Goal: Task Accomplishment & Management: Manage account settings

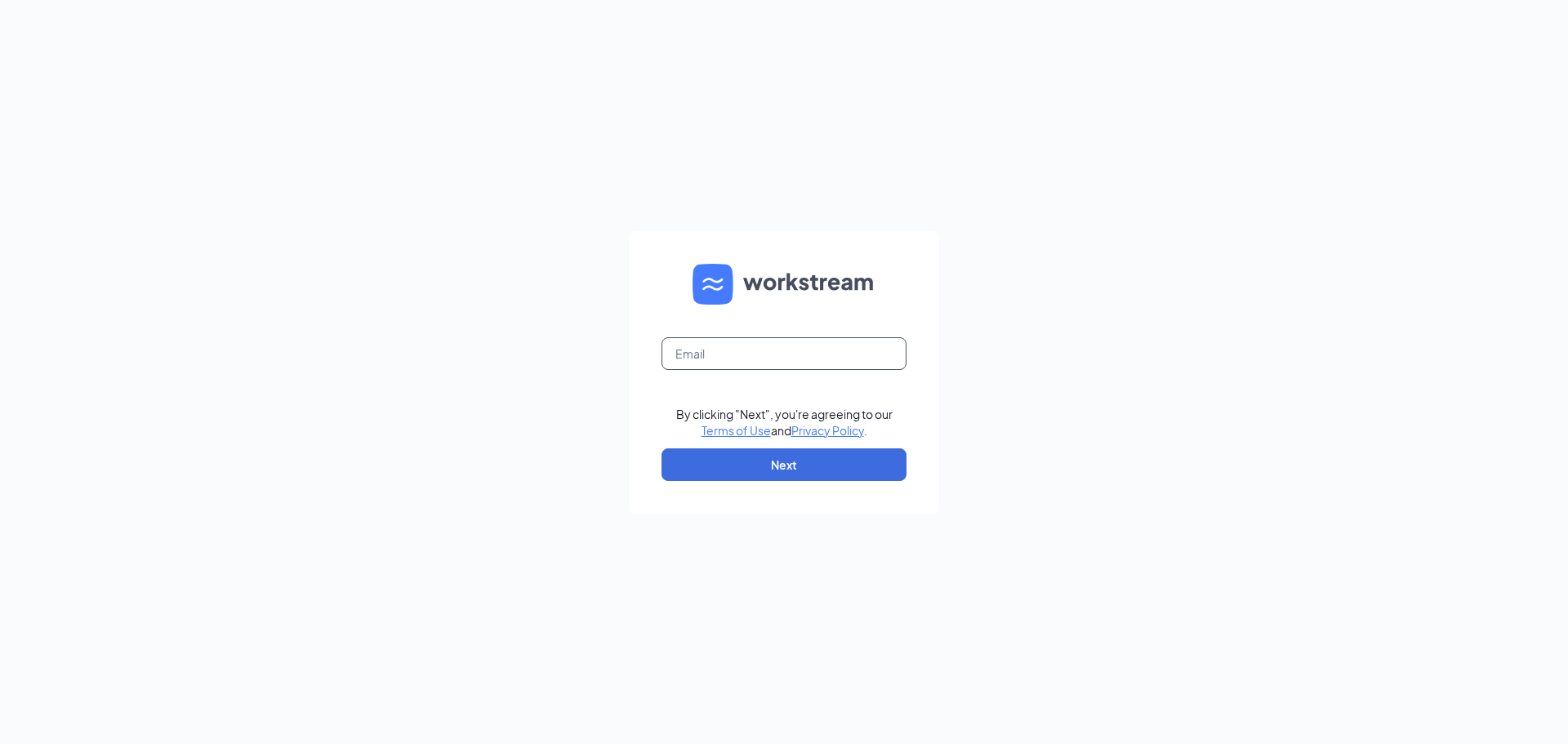
click at [777, 347] on input "text" at bounding box center [784, 354] width 245 height 33
type input "bwwypsi@gmail.com"
click at [808, 474] on button "Next" at bounding box center [784, 465] width 245 height 33
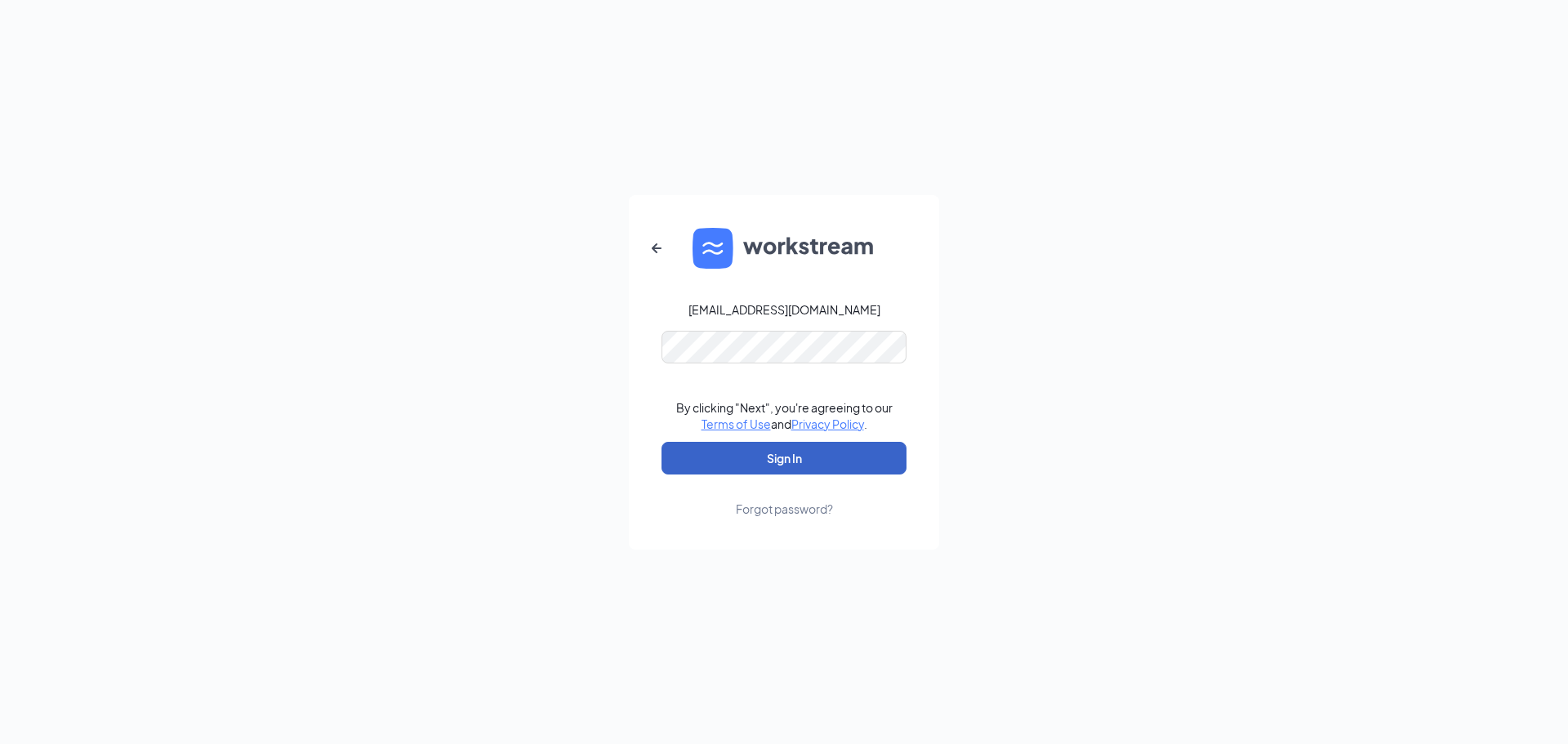
click at [796, 467] on button "Sign In" at bounding box center [784, 458] width 245 height 33
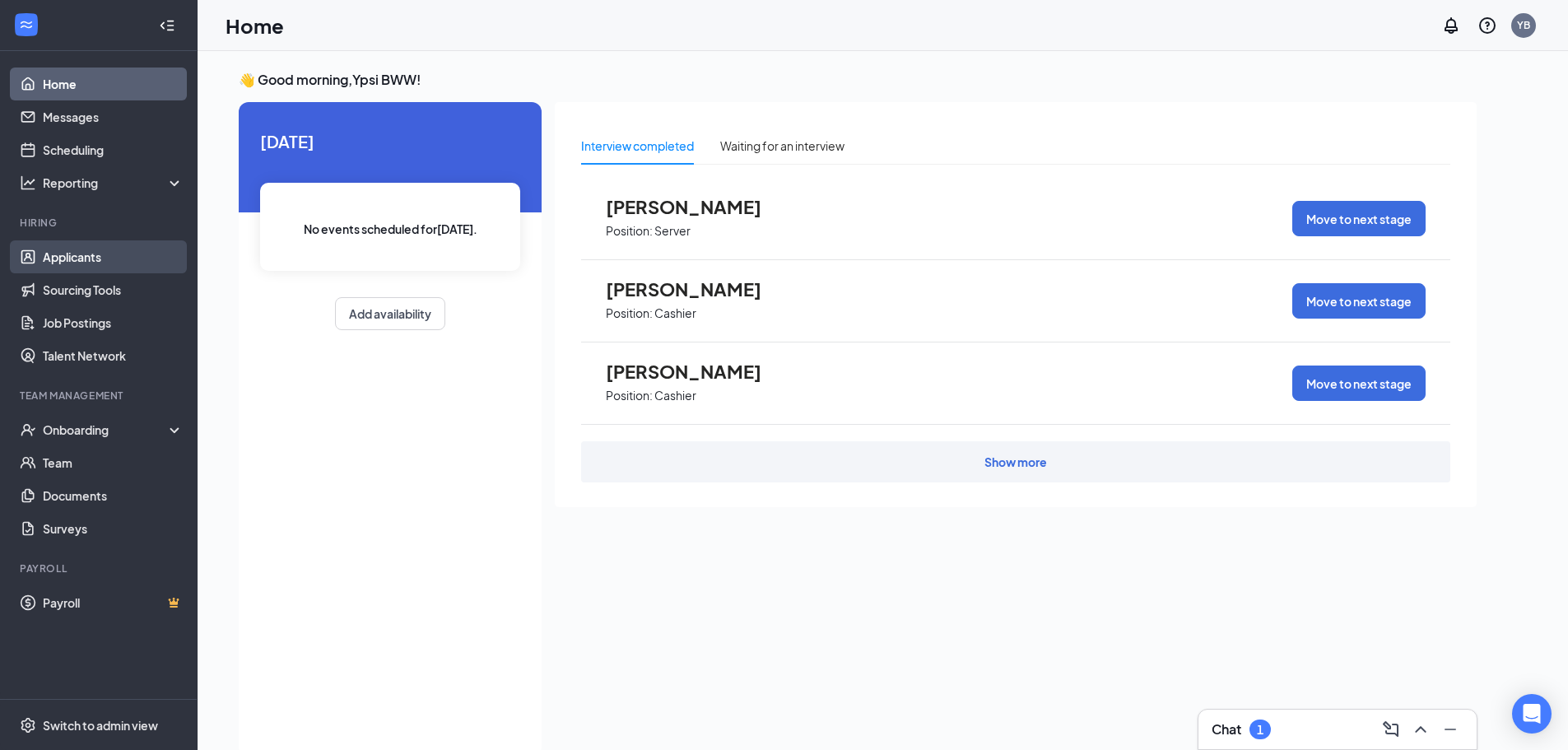
click at [79, 261] on link "Applicants" at bounding box center [113, 256] width 141 height 33
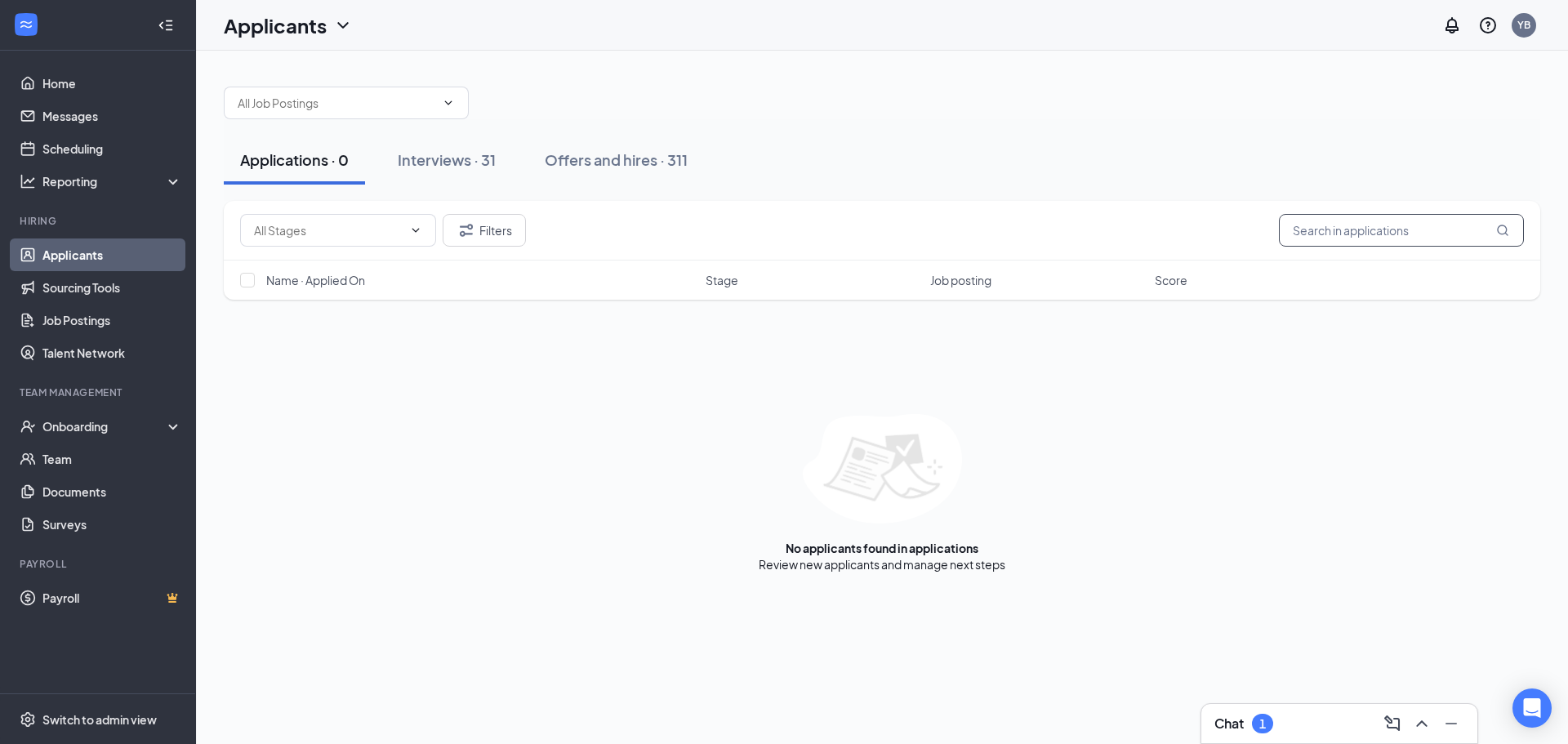
click at [1459, 228] on input "text" at bounding box center [1402, 230] width 245 height 33
type input "aleena"
click at [474, 169] on div "Interviews · 1 / 31" at bounding box center [478, 160] width 116 height 21
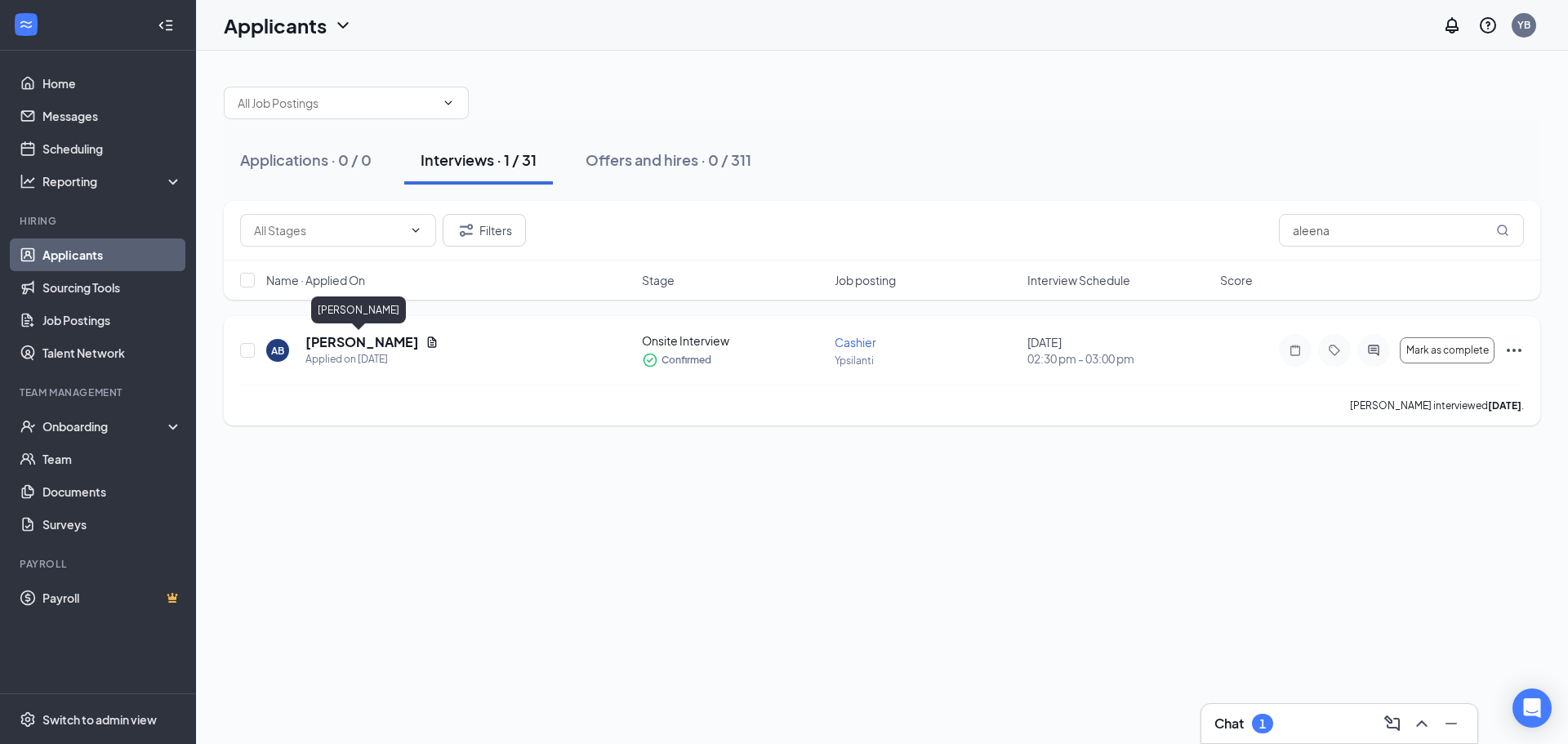
click at [368, 340] on h5 "[PERSON_NAME]" at bounding box center [362, 342] width 114 height 18
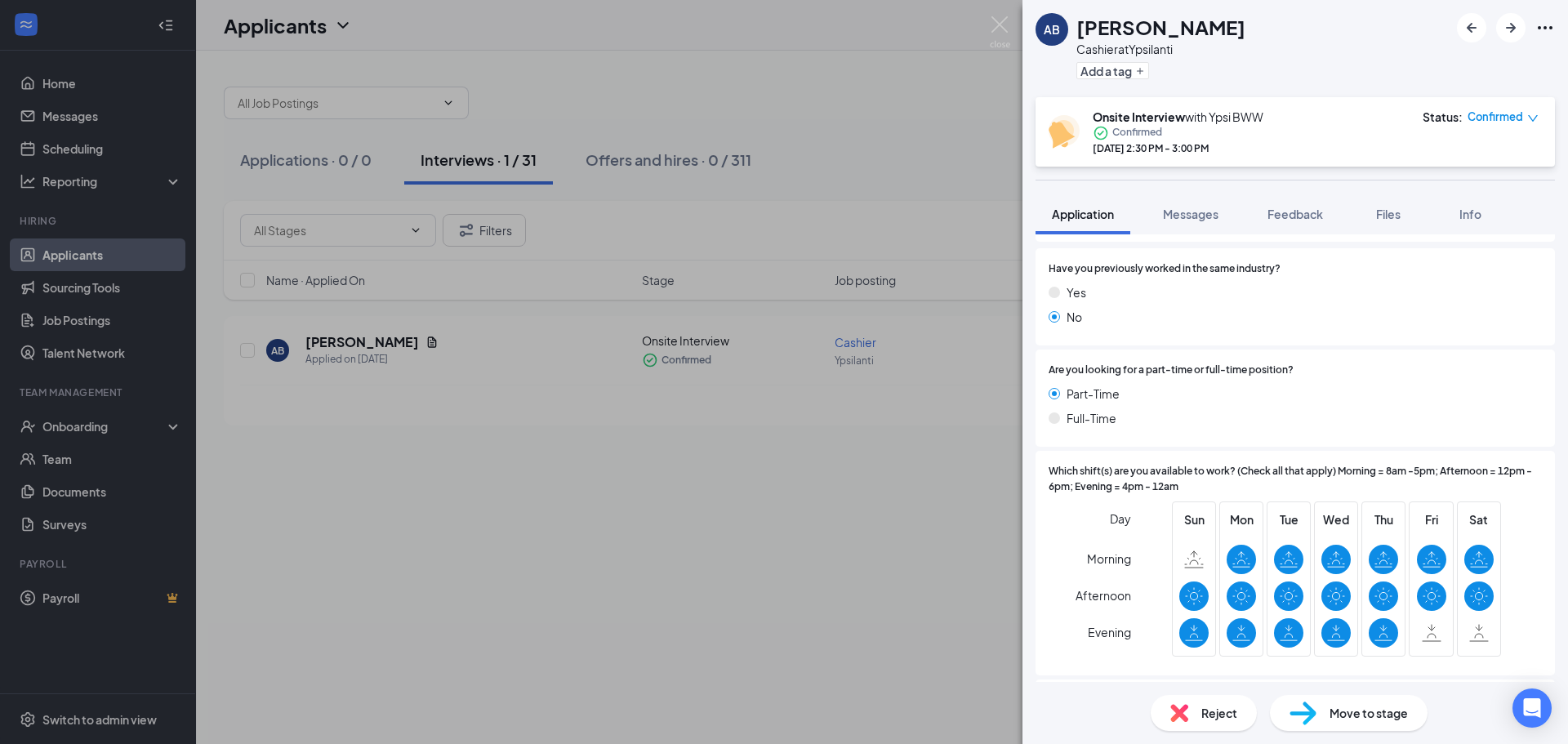
scroll to position [527, 0]
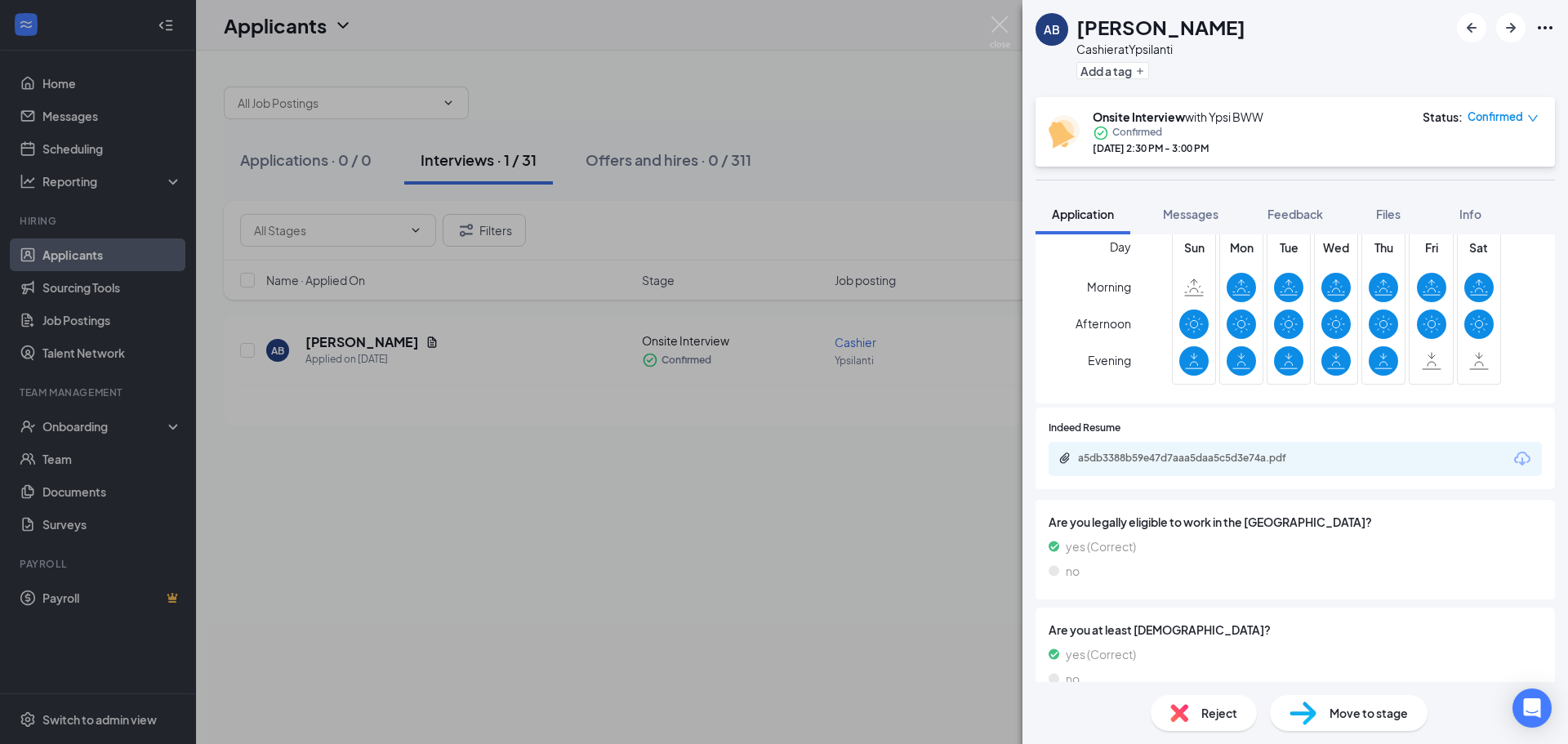
drag, startPoint x: 1304, startPoint y: 521, endPoint x: 1297, endPoint y: 543, distance: 23.1
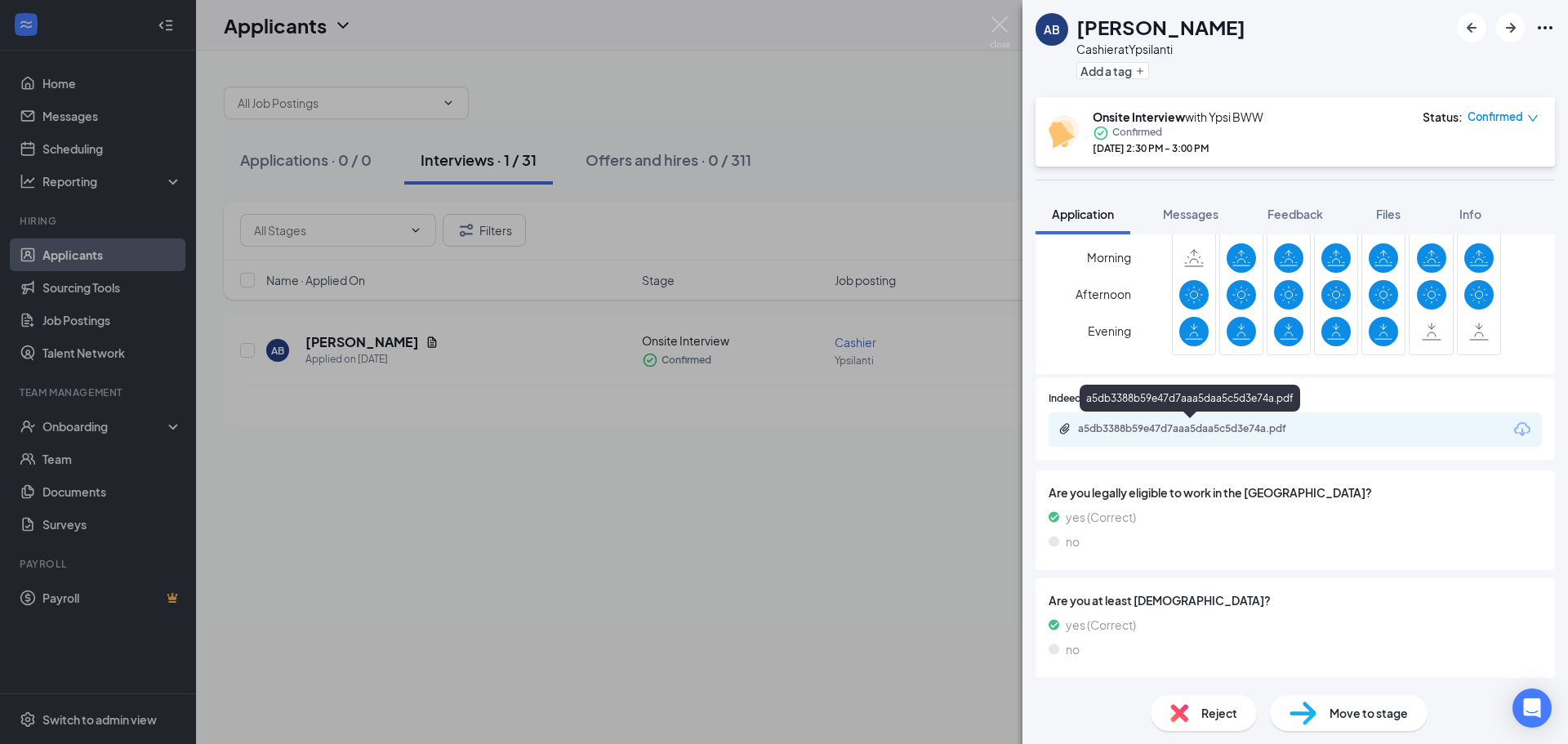
click at [1231, 427] on div "a5db3388b59e47d7aaa5daa5c5d3e74a.pdf" at bounding box center [1192, 428] width 229 height 13
drag, startPoint x: 1359, startPoint y: 313, endPoint x: 1374, endPoint y: 465, distance: 152.7
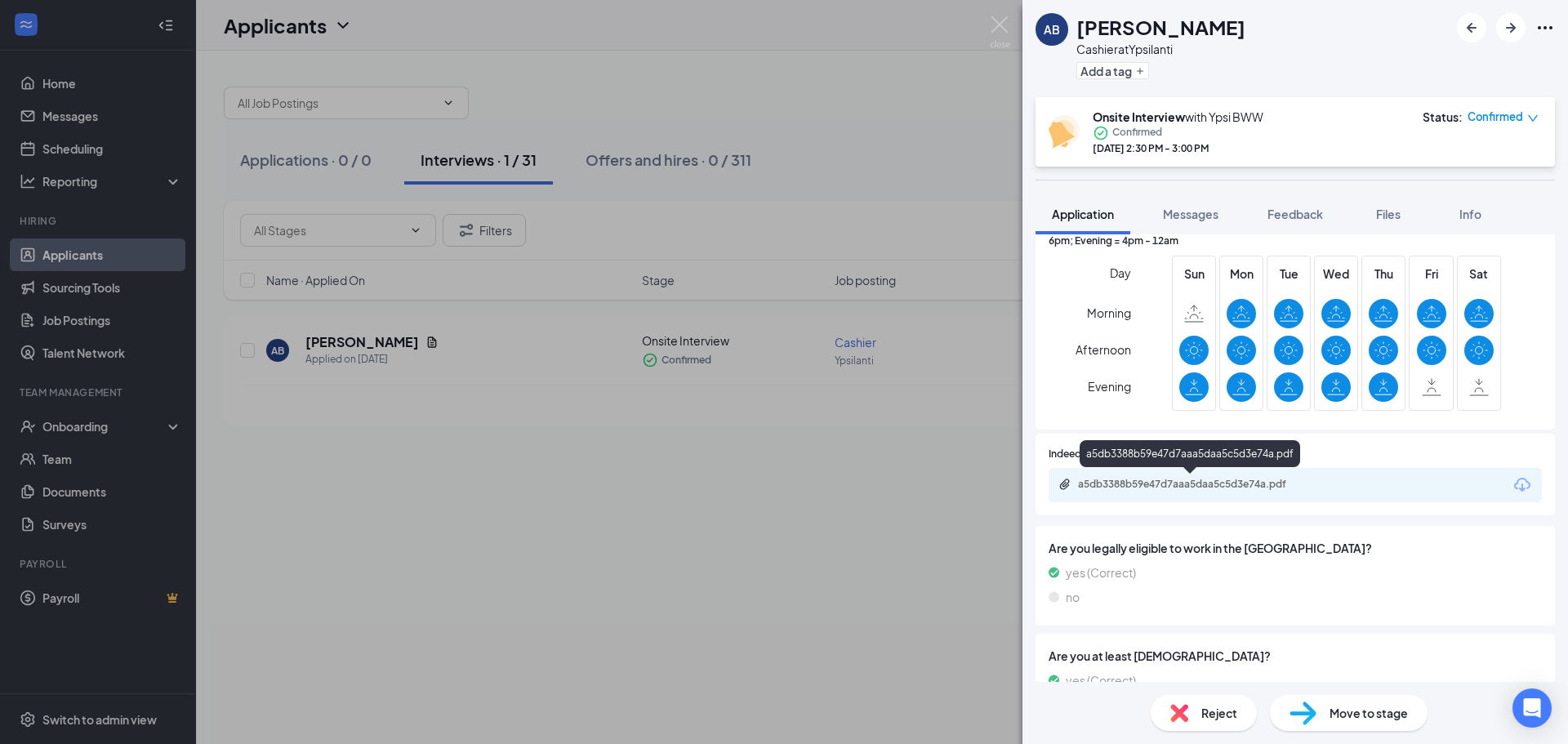
drag, startPoint x: 1303, startPoint y: 405, endPoint x: 1300, endPoint y: 354, distance: 51.1
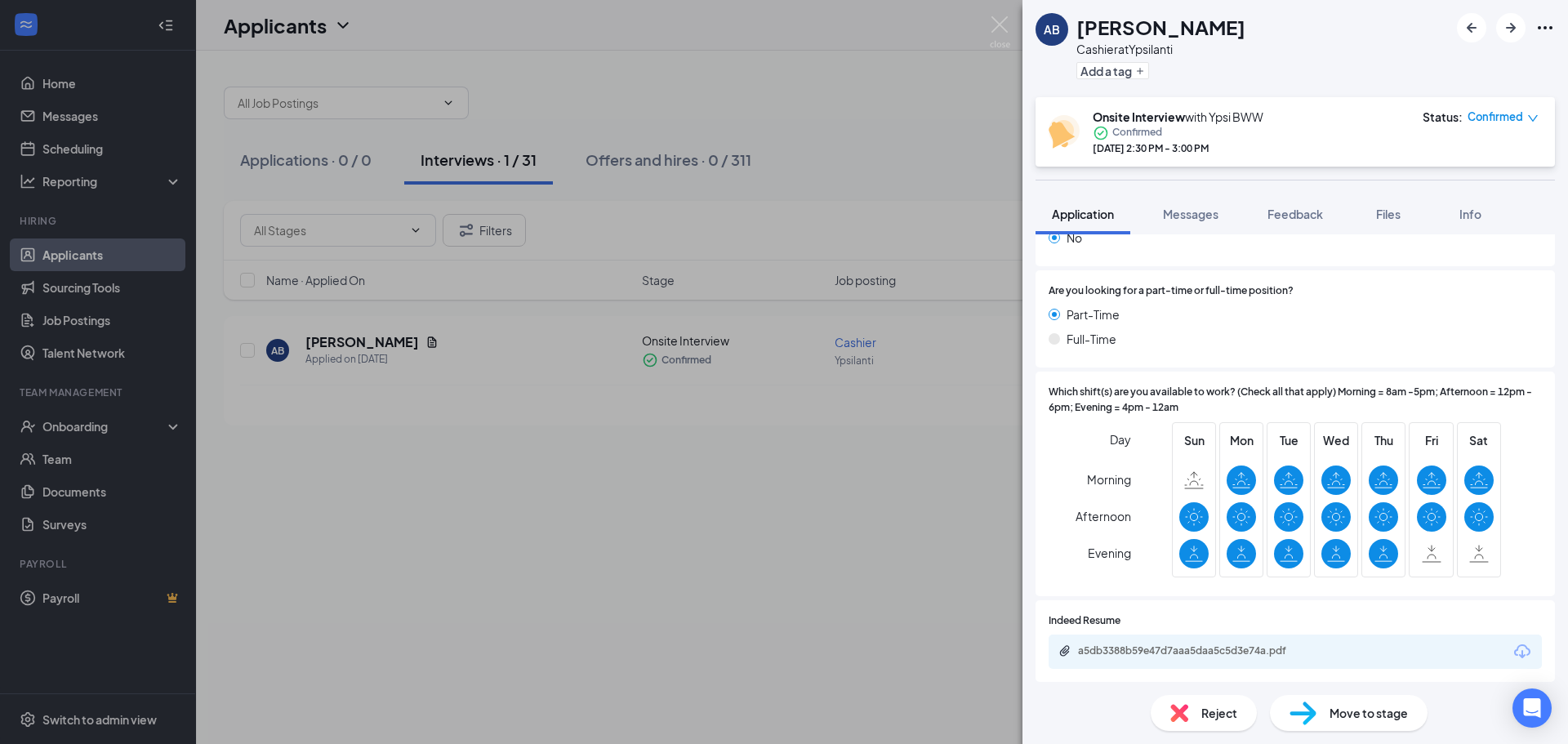
scroll to position [0, 0]
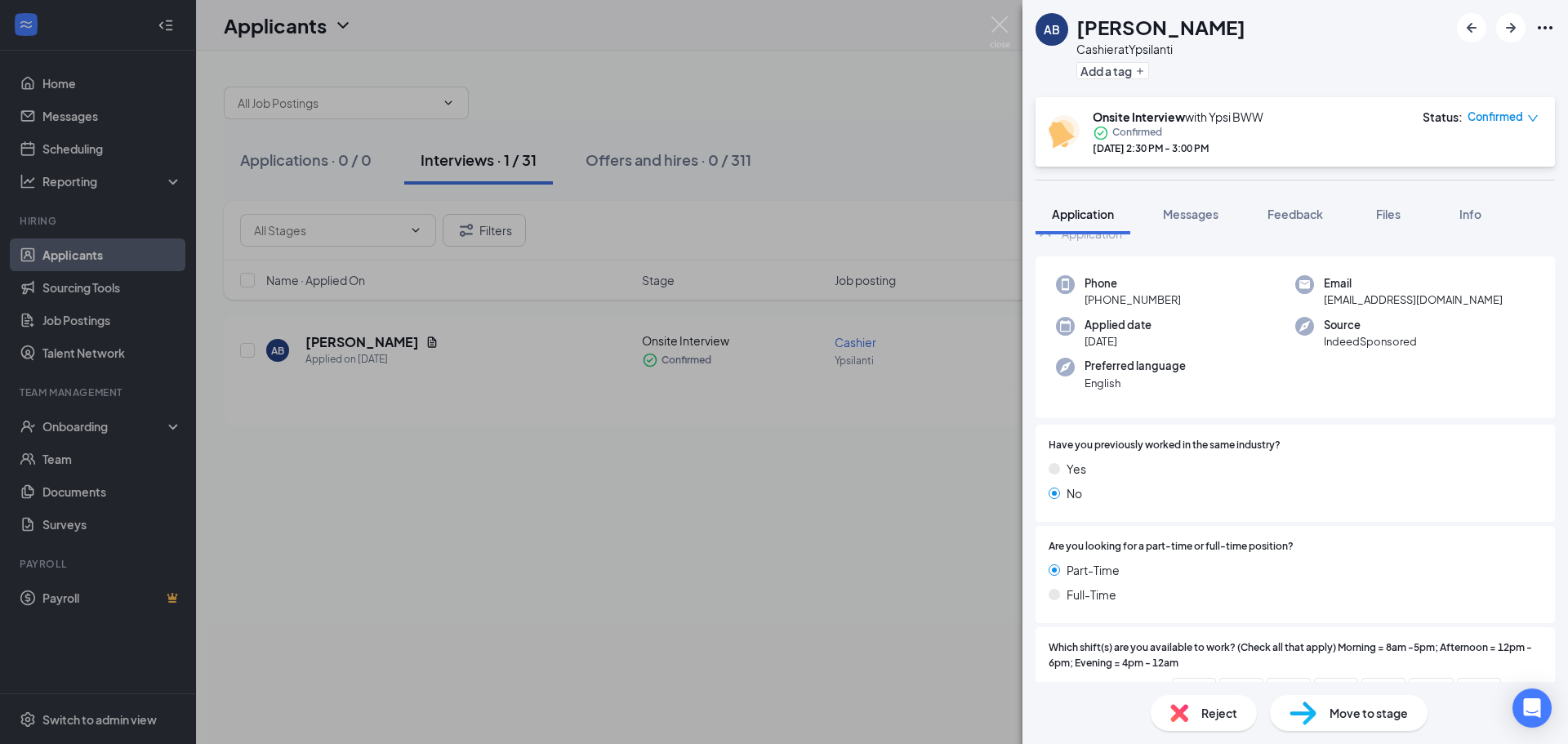
drag, startPoint x: 1271, startPoint y: 291, endPoint x: 1275, endPoint y: 139, distance: 152.1
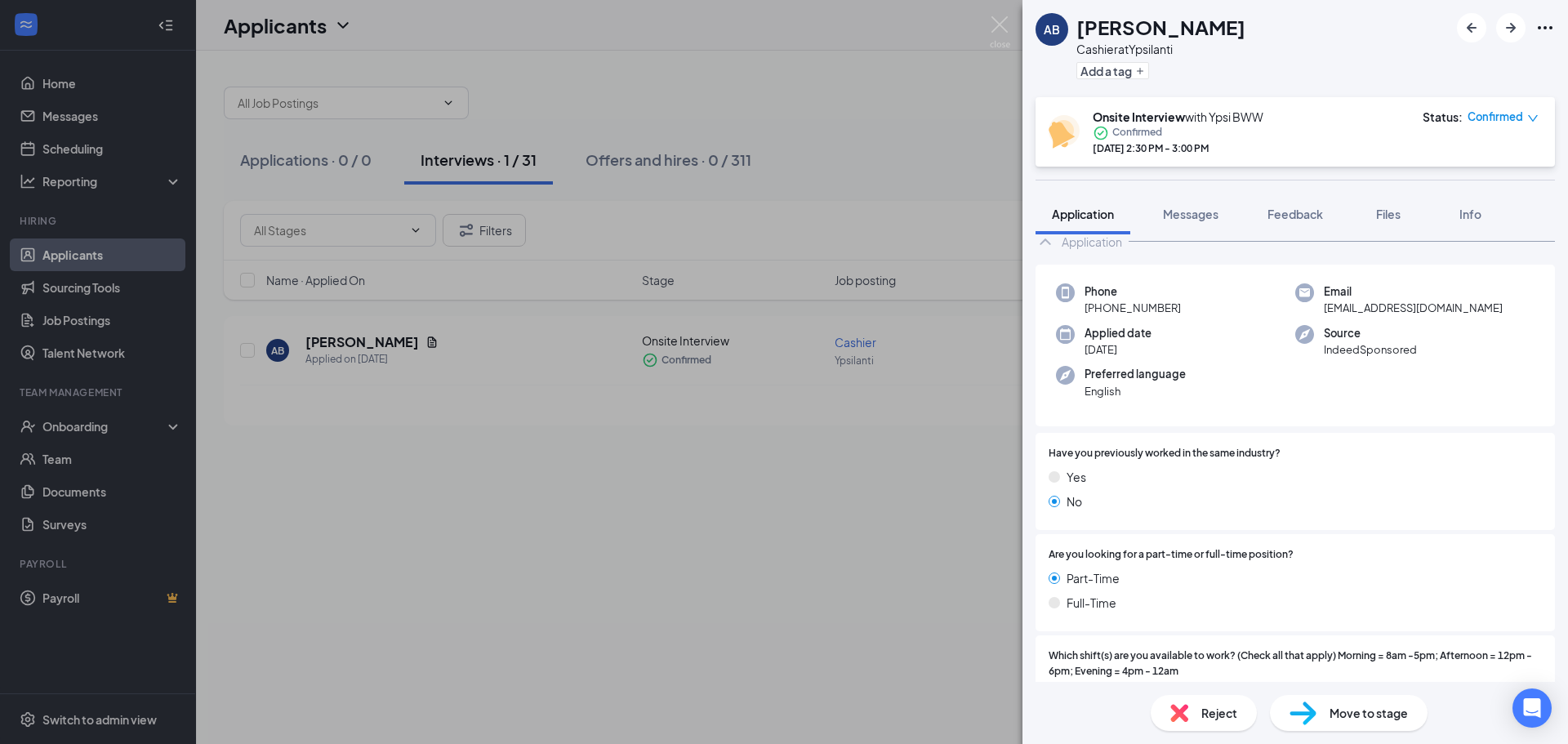
scroll to position [314, 0]
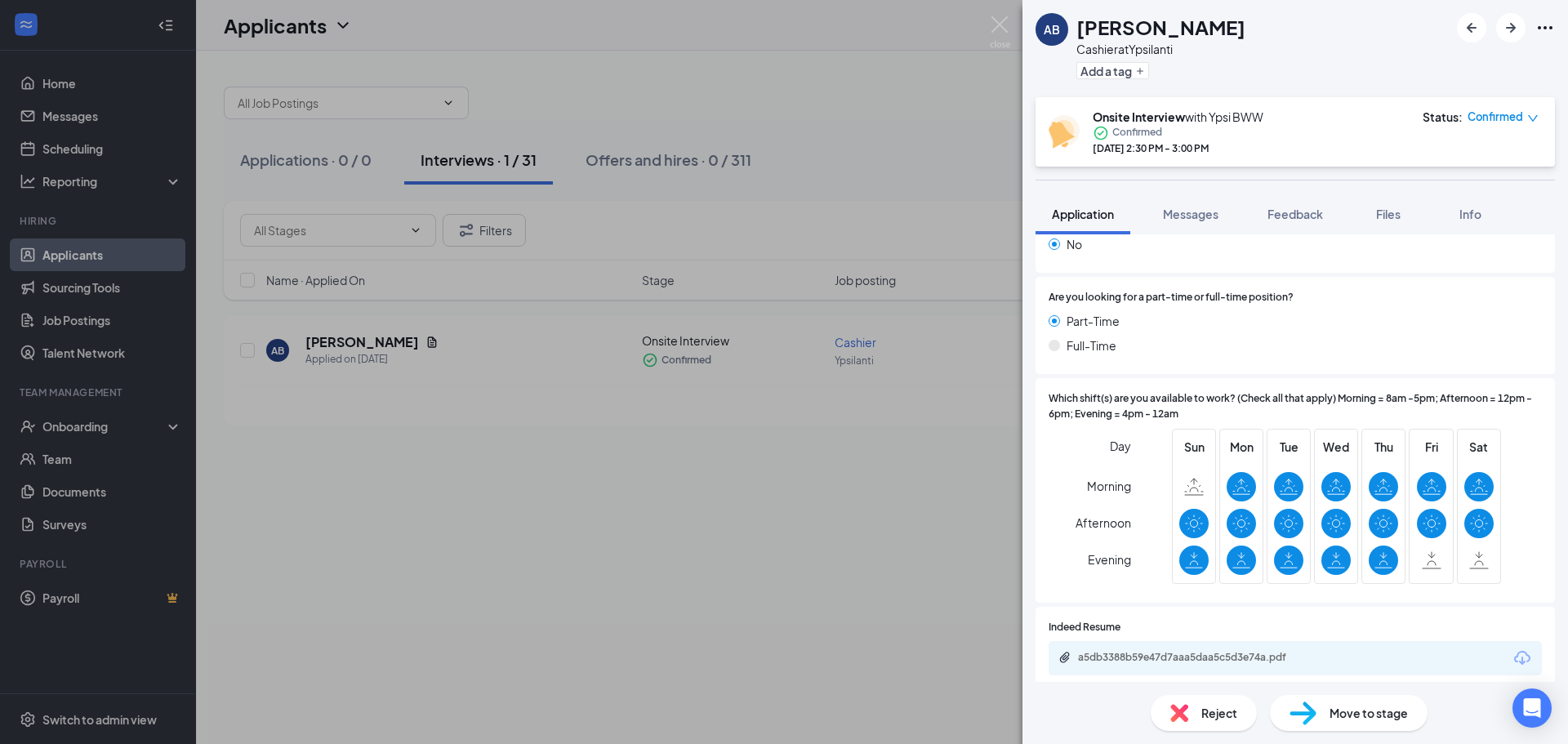
drag, startPoint x: 1238, startPoint y: 372, endPoint x: 1240, endPoint y: 461, distance: 89.0
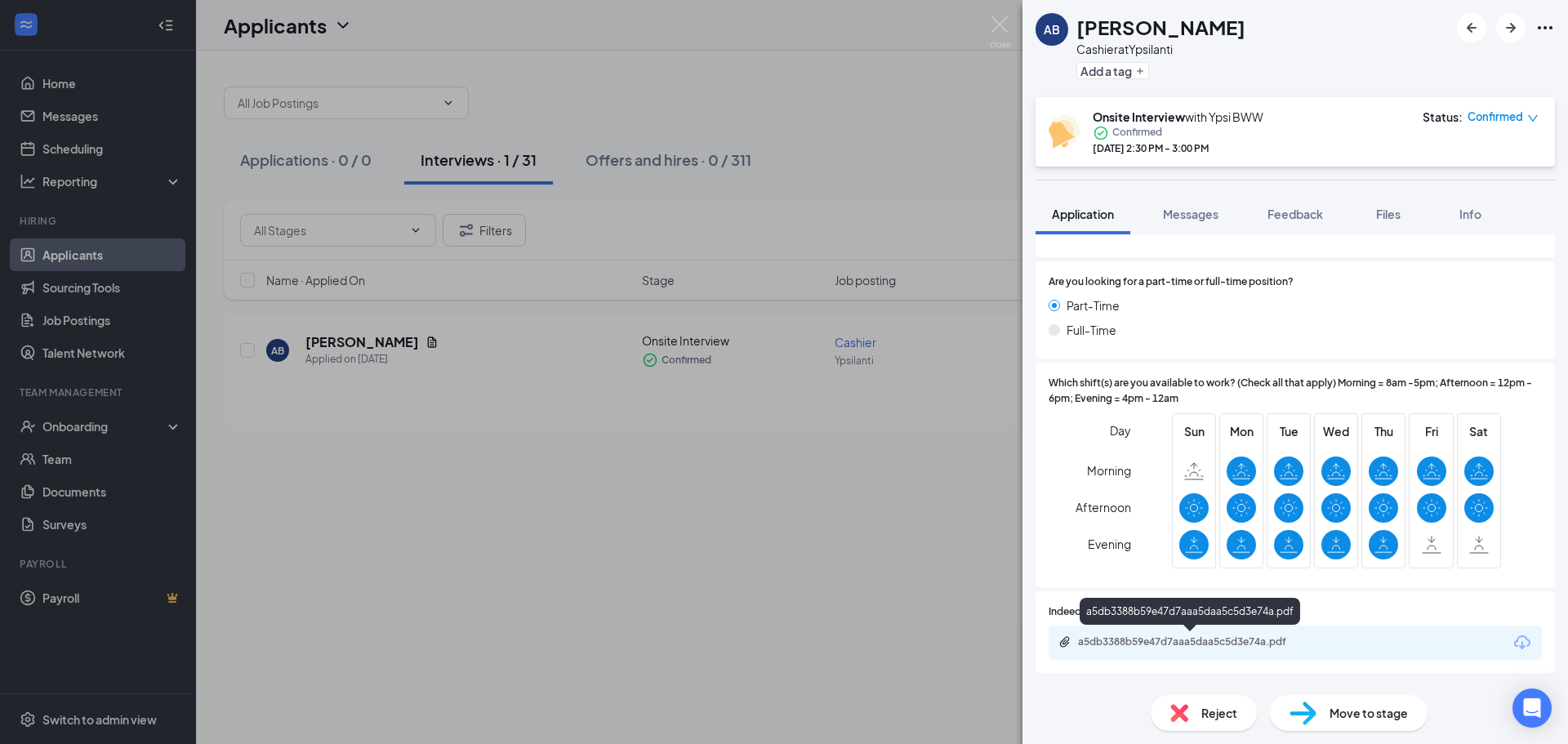
click at [1177, 640] on div "a5db3388b59e47d7aaa5daa5c5d3e74a.pdf" at bounding box center [1192, 641] width 229 height 13
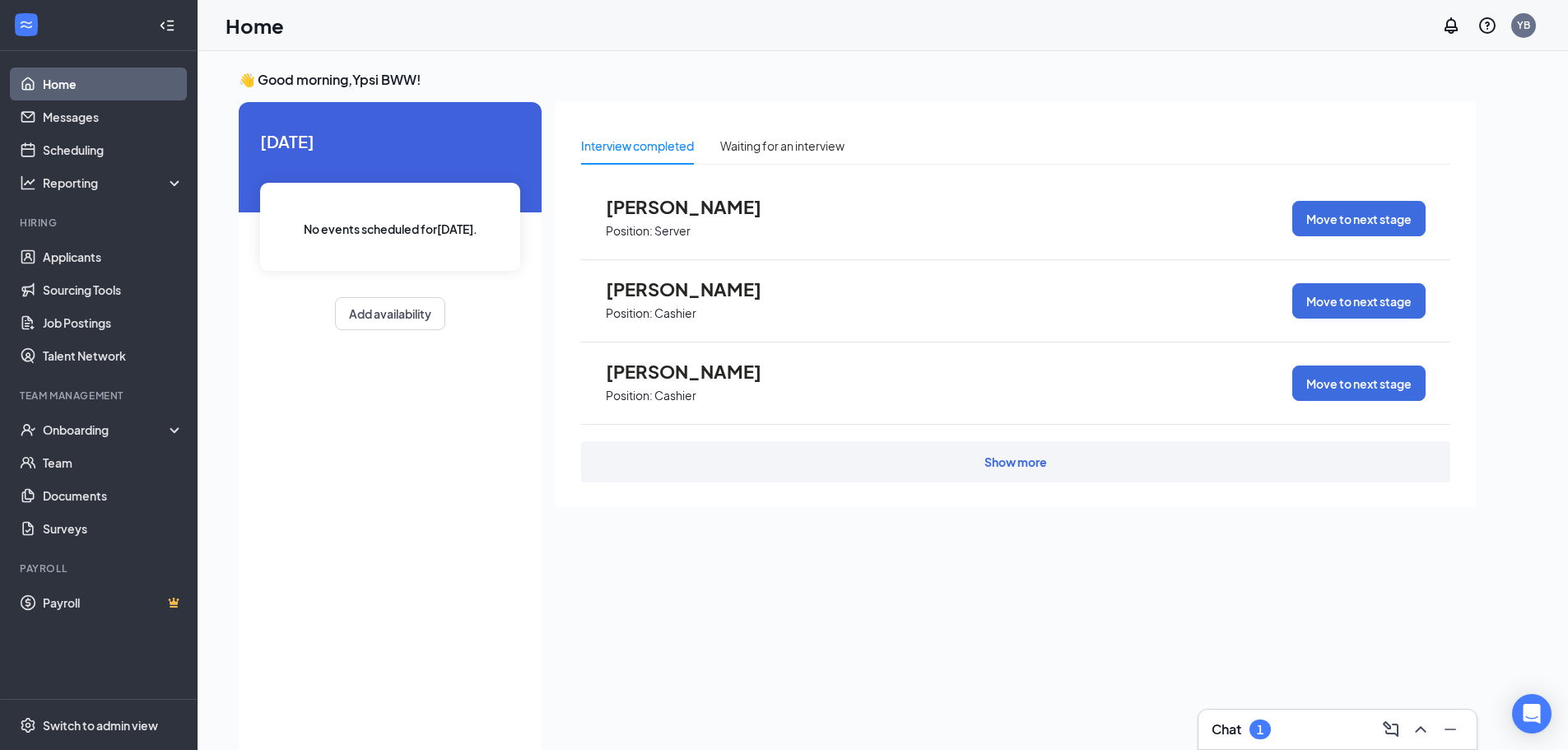
click at [72, 240] on li "Hiring Applicants Sourcing Tools Job Postings Talent Network" at bounding box center [98, 293] width 197 height 156
click at [68, 251] on link "Applicants" at bounding box center [113, 256] width 141 height 33
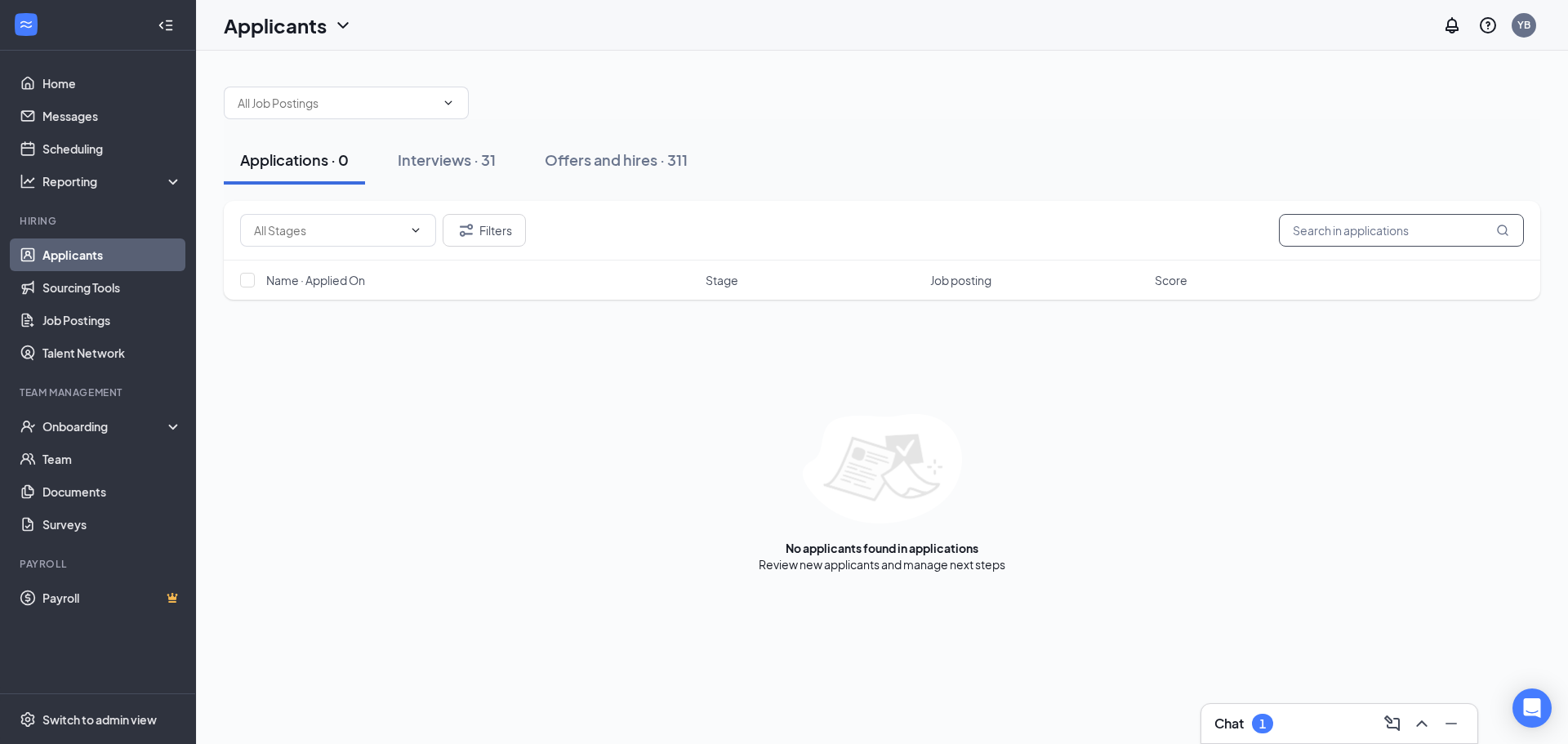
click at [1464, 241] on input "text" at bounding box center [1402, 230] width 245 height 33
type input "l"
type input "aleena"
click at [501, 159] on div "Interviews · 1 / 31" at bounding box center [478, 160] width 116 height 21
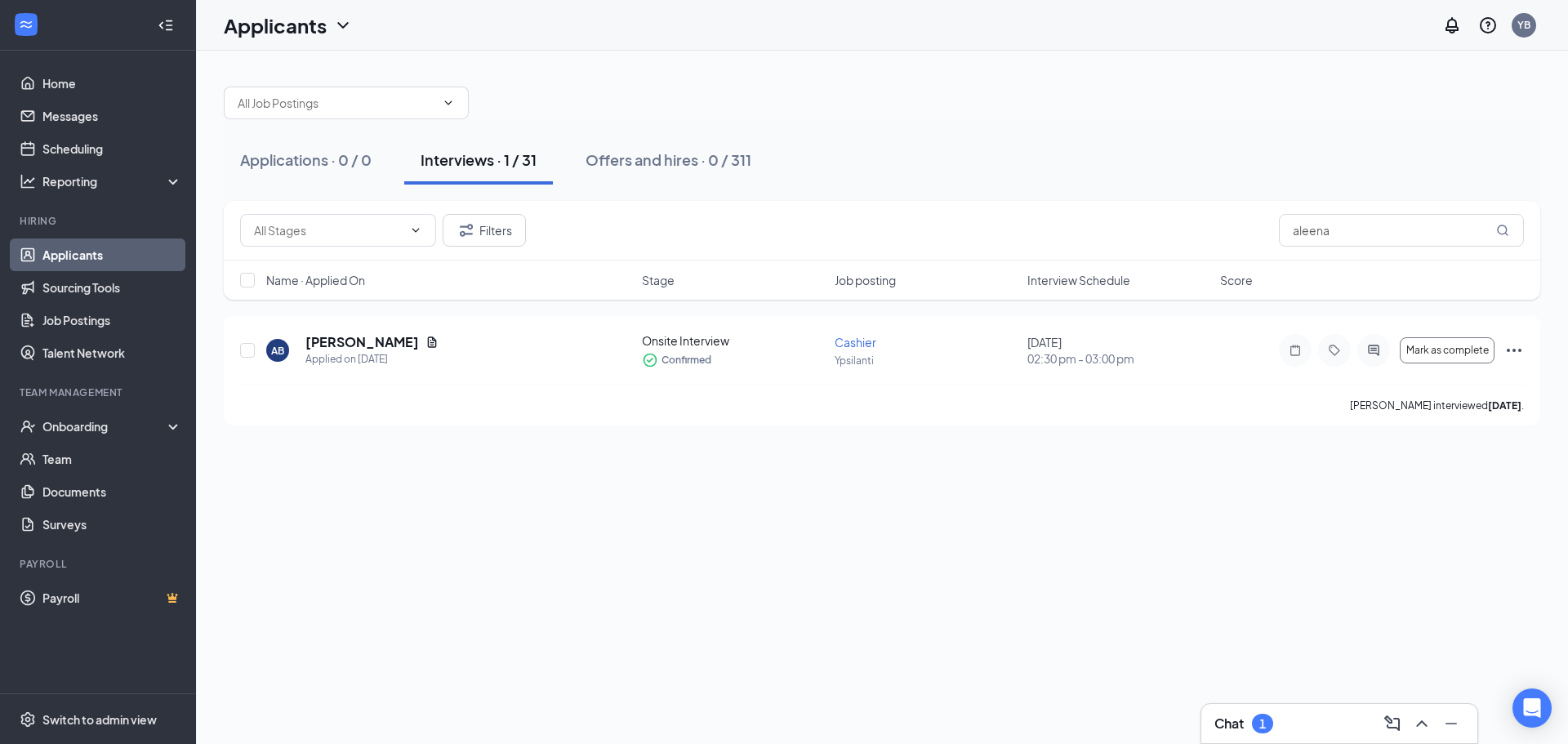
click at [609, 114] on div at bounding box center [881, 94] width 1316 height 49
click at [373, 343] on h5 "[PERSON_NAME]" at bounding box center [362, 342] width 114 height 18
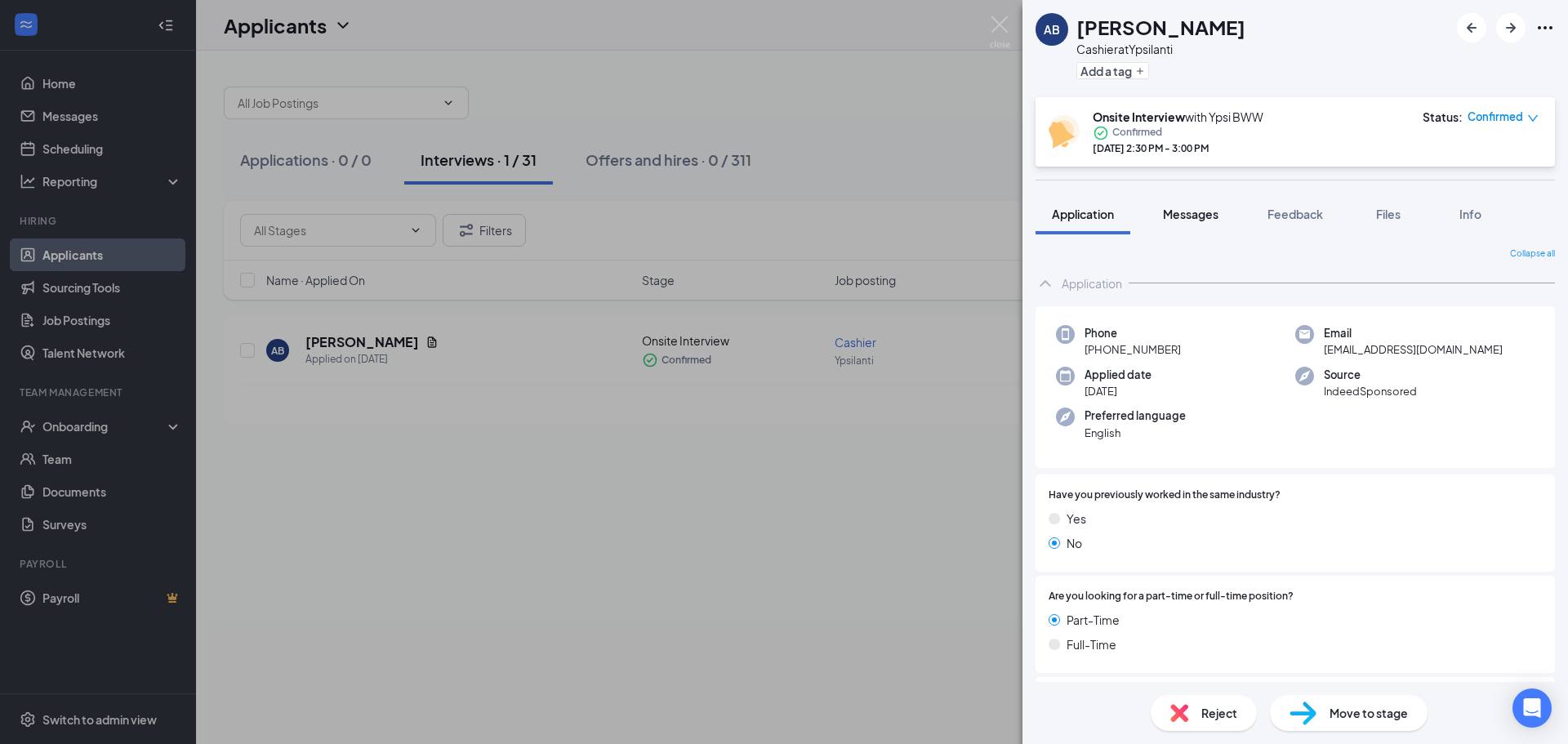
click at [1200, 211] on span "Messages" at bounding box center [1190, 213] width 56 height 15
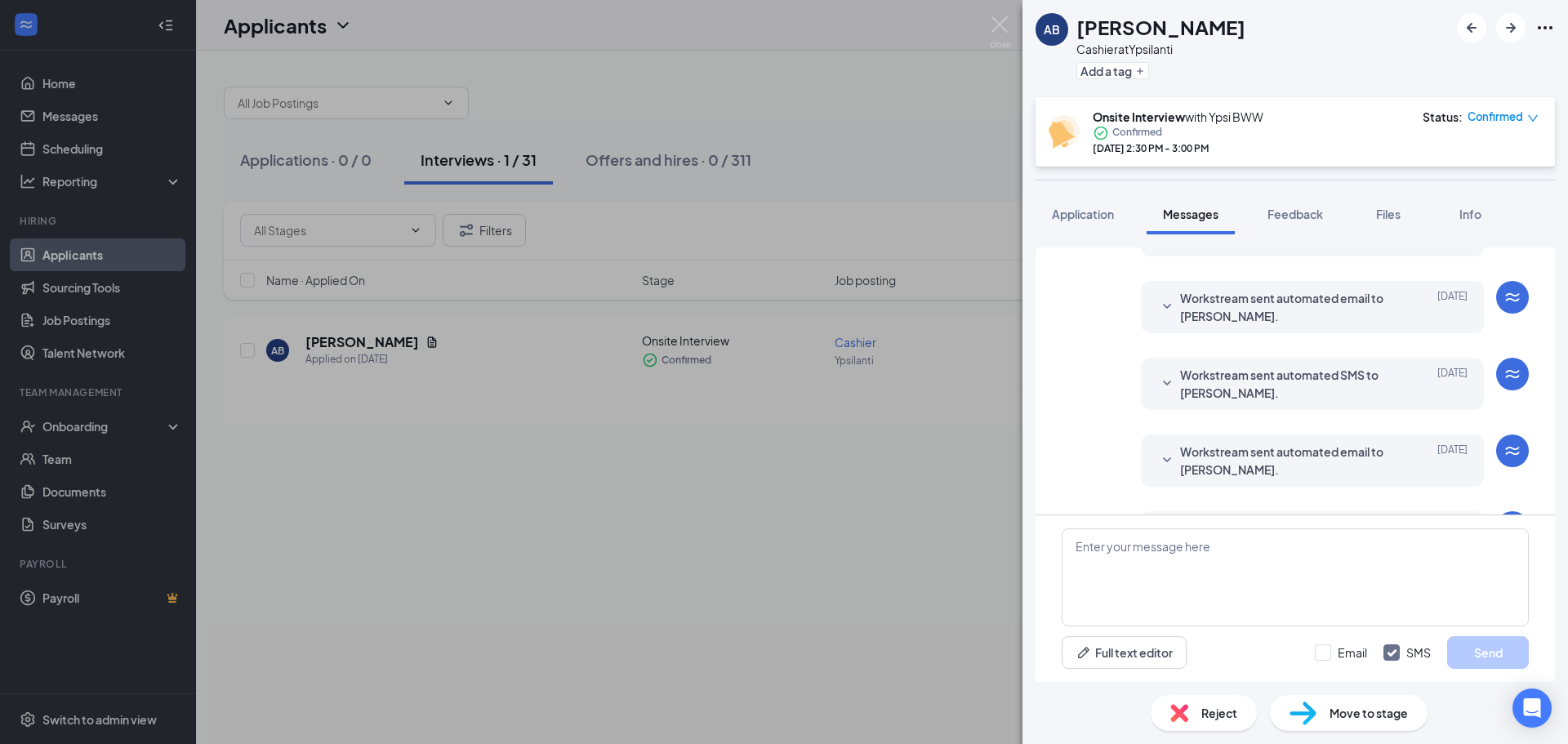
scroll to position [494, 0]
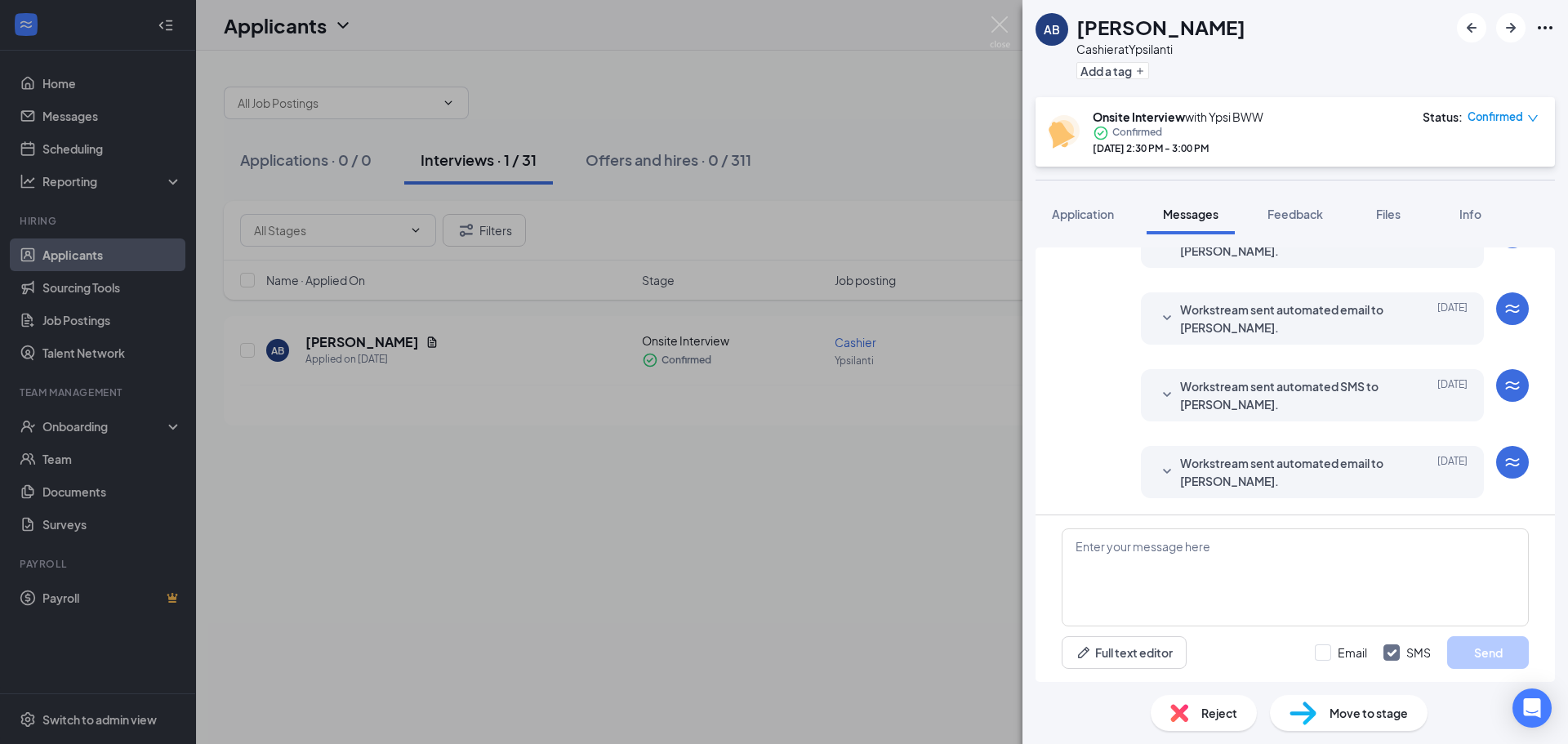
drag, startPoint x: 1422, startPoint y: 379, endPoint x: 1426, endPoint y: 522, distance: 143.1
click at [1093, 221] on span "Application" at bounding box center [1082, 213] width 62 height 15
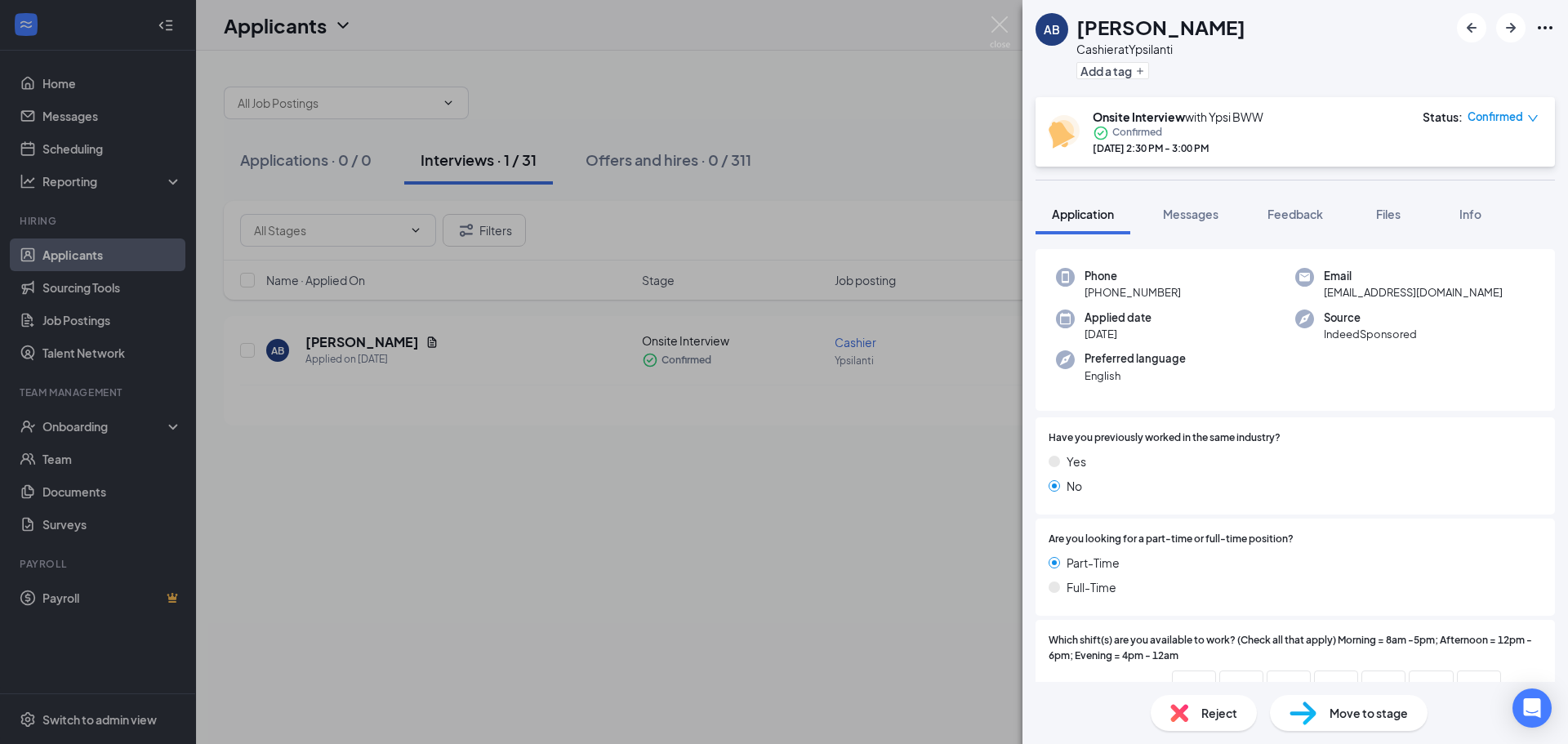
scroll to position [473, 0]
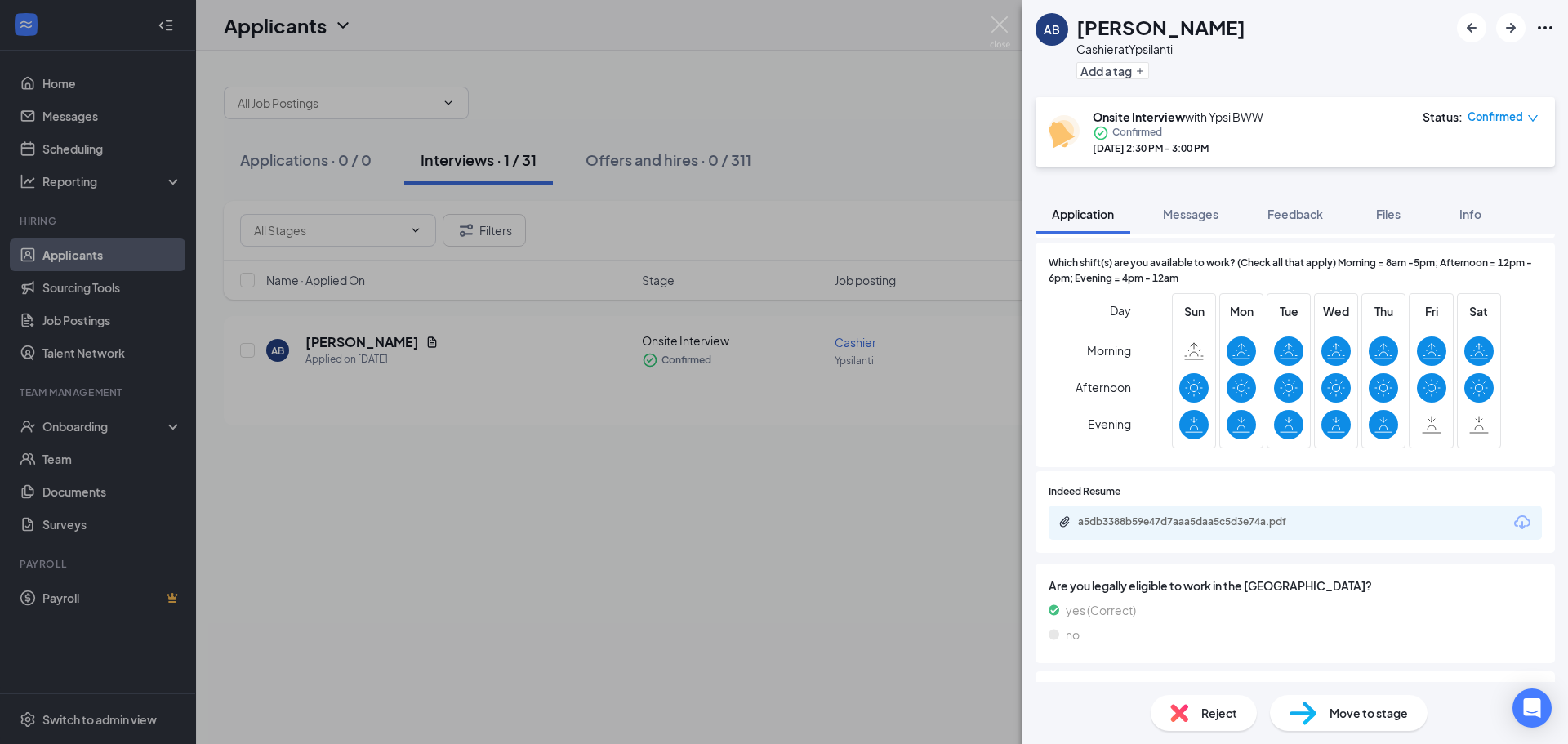
drag, startPoint x: 1292, startPoint y: 386, endPoint x: 1305, endPoint y: 522, distance: 136.6
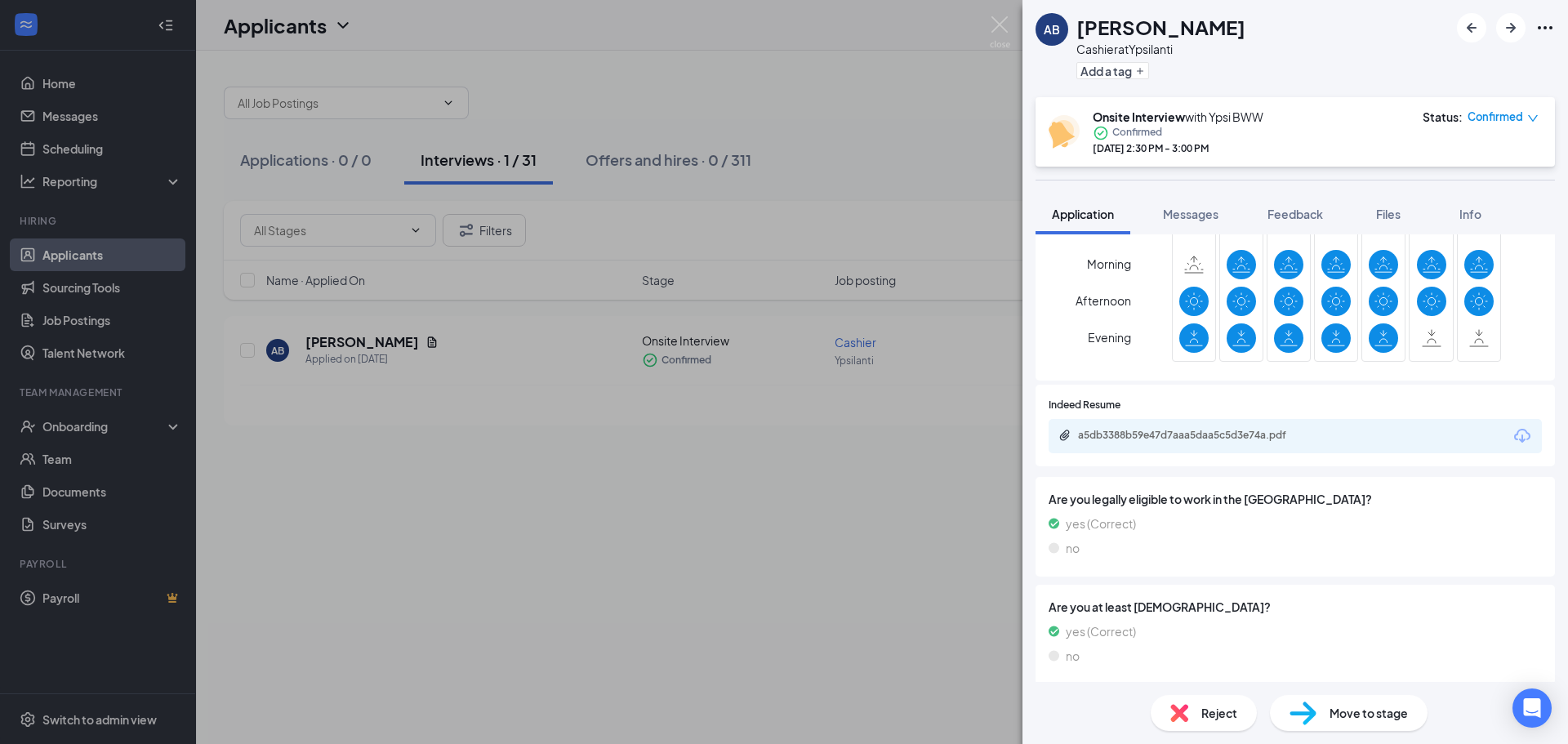
scroll to position [527, 0]
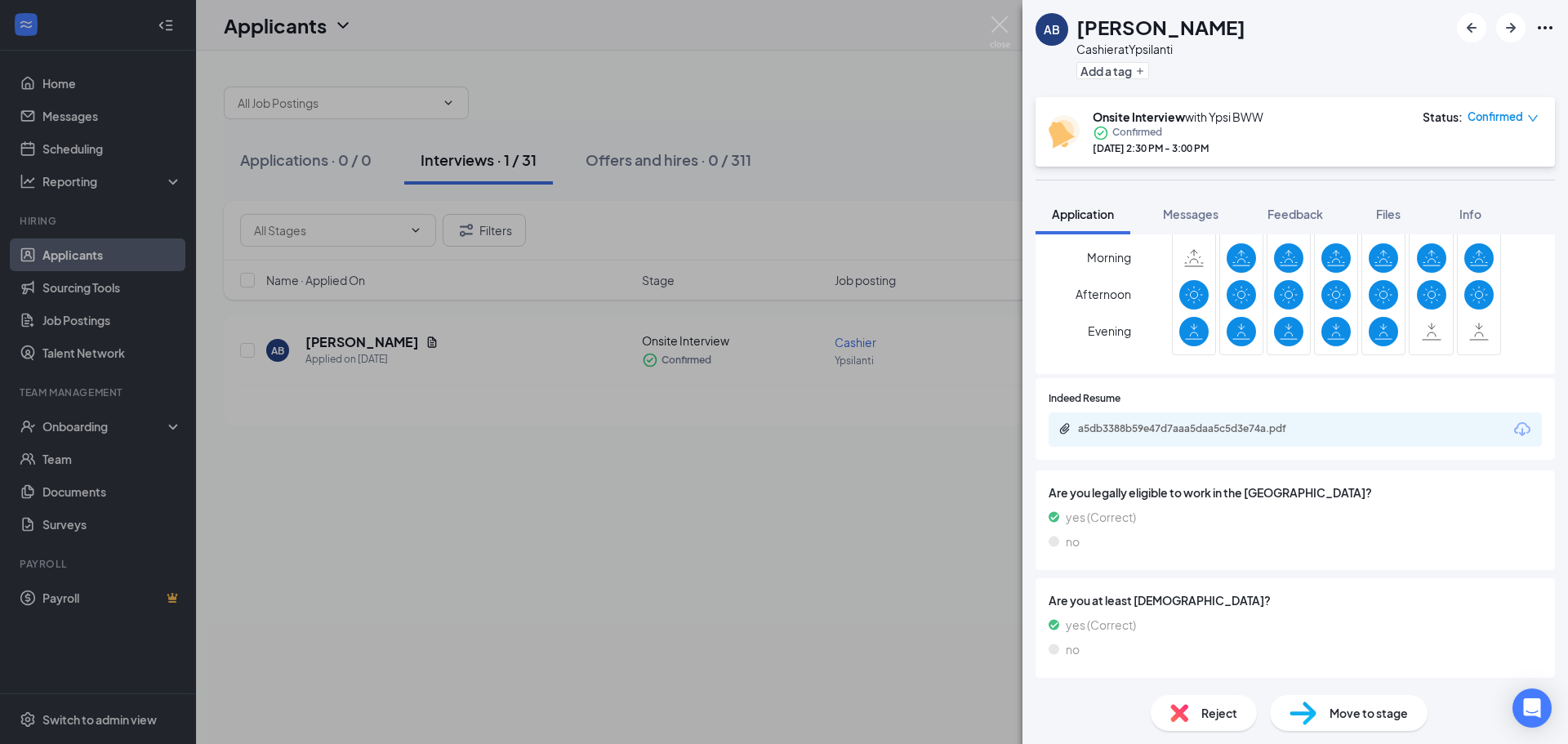
drag, startPoint x: 1367, startPoint y: 584, endPoint x: 1371, endPoint y: 611, distance: 27.3
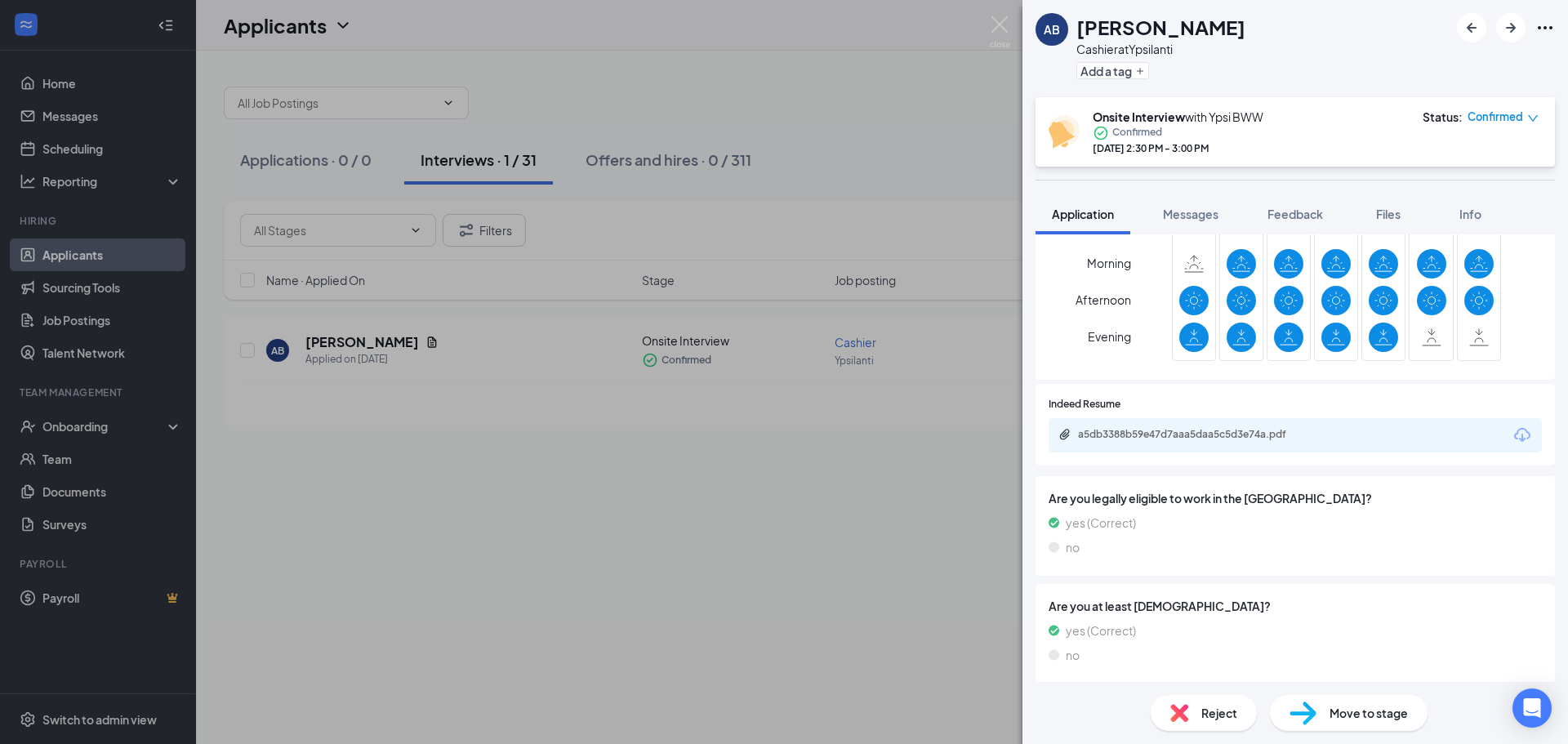
click at [684, 134] on div "AB [PERSON_NAME] Cashier at Ypsilanti Add a tag Onsite Interview with Ypsi BWW …" at bounding box center [784, 372] width 1568 height 744
click at [189, 62] on div "AB [PERSON_NAME] Cashier at Ypsilanti Add a tag Onsite Interview with Ypsi BWW …" at bounding box center [784, 372] width 1568 height 744
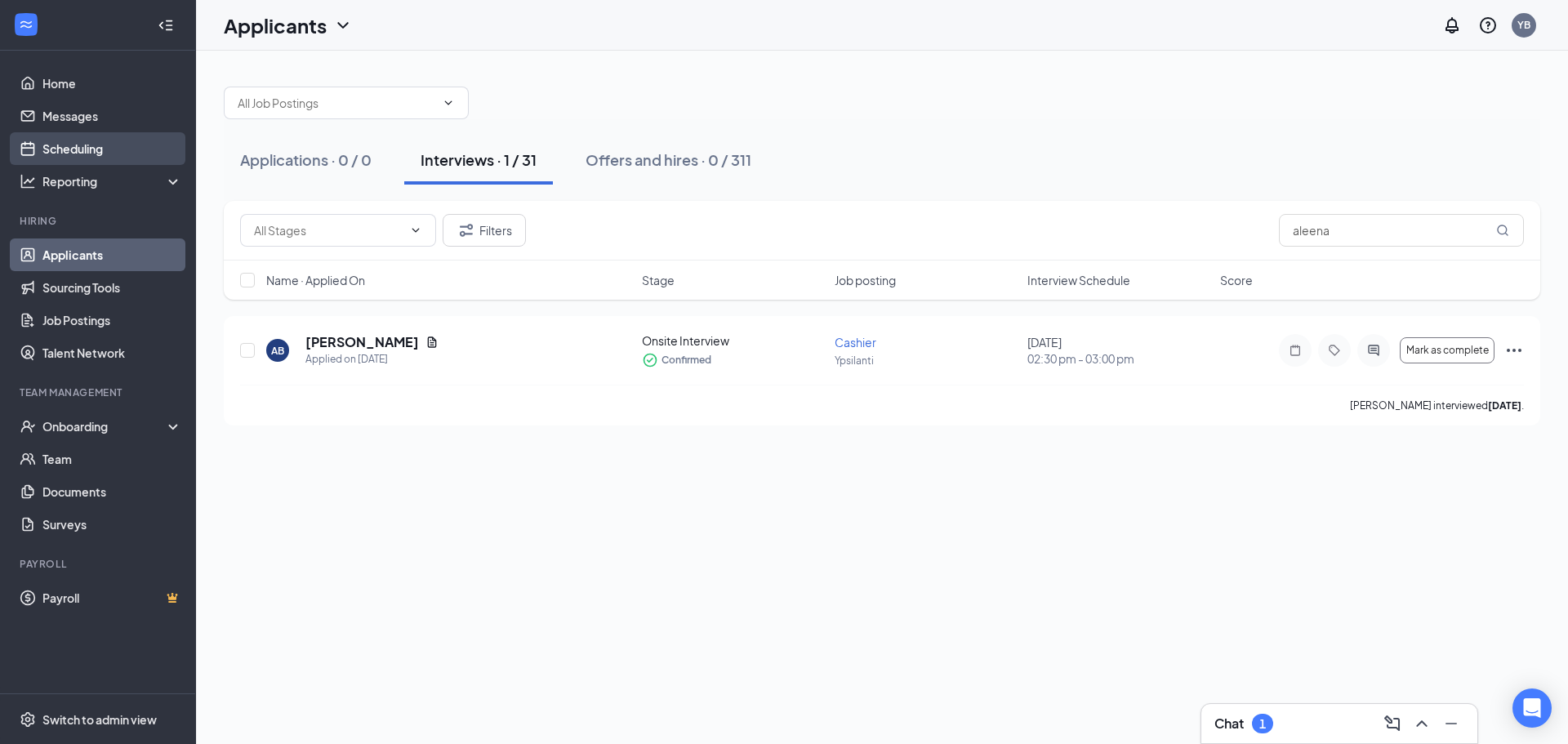
click at [104, 146] on link "Scheduling" at bounding box center [112, 149] width 140 height 33
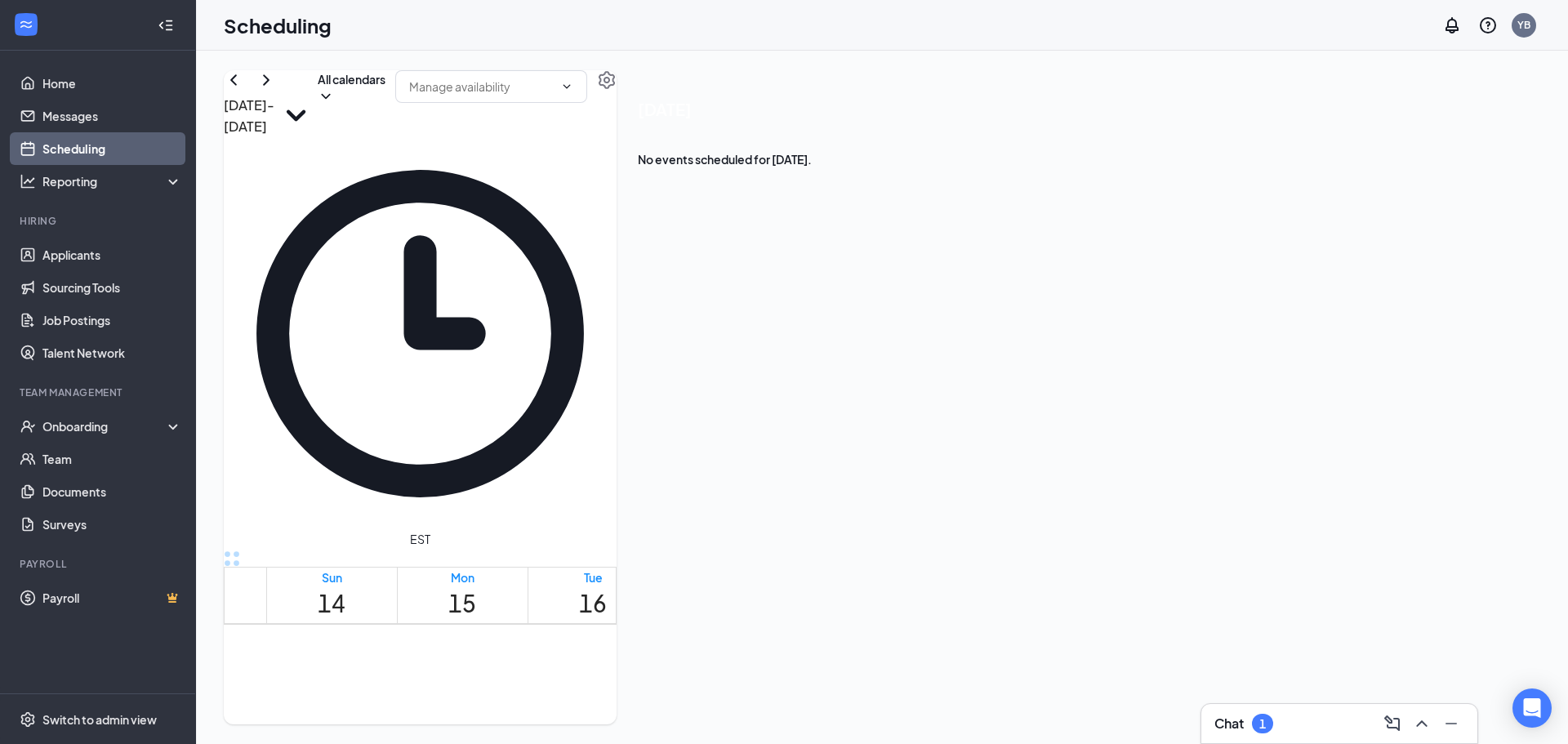
drag, startPoint x: 560, startPoint y: 296, endPoint x: 558, endPoint y: 510, distance: 214.0
click at [243, 90] on icon "ChevronLeft" at bounding box center [233, 80] width 20 height 20
drag, startPoint x: 771, startPoint y: 404, endPoint x: 784, endPoint y: 462, distance: 59.4
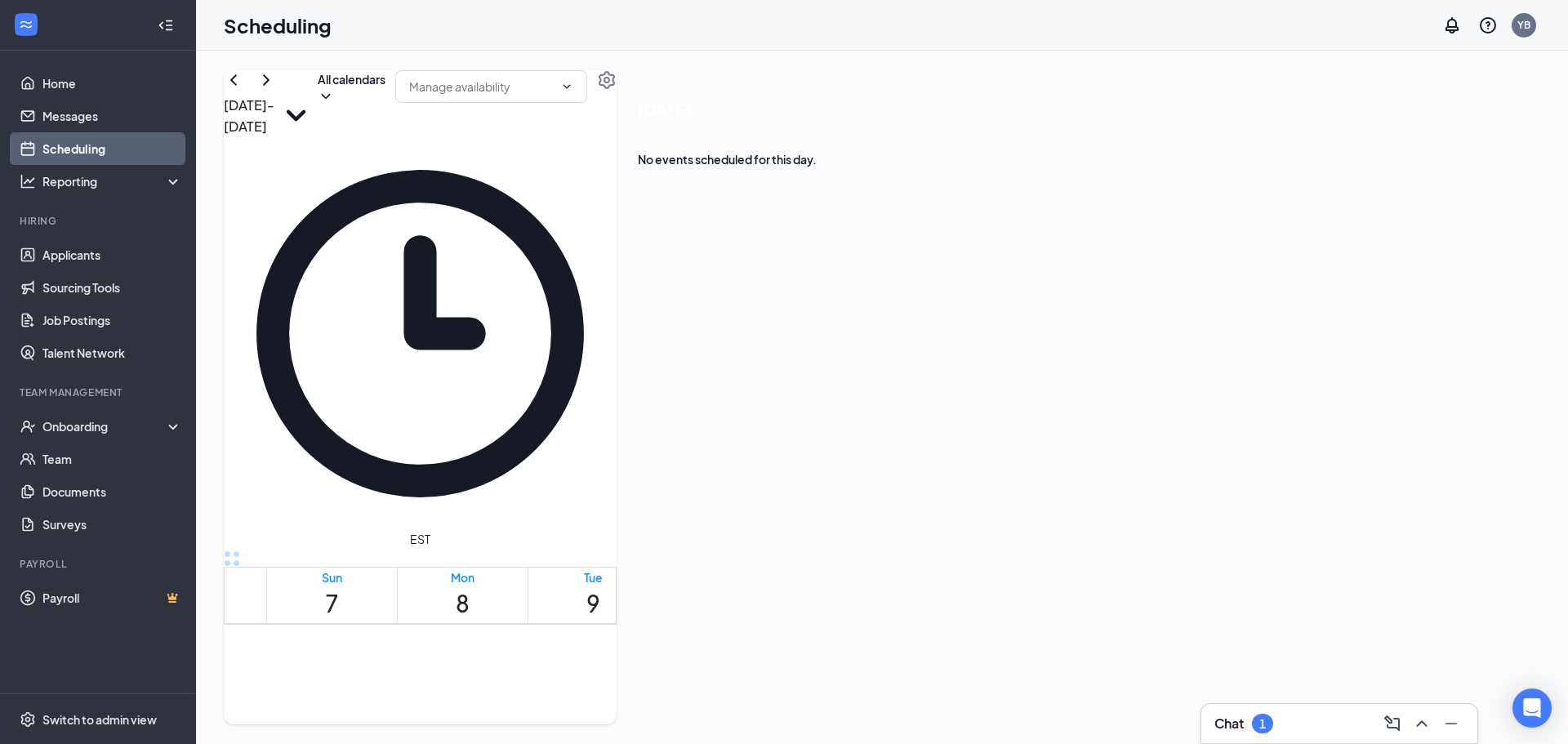
drag, startPoint x: 784, startPoint y: 463, endPoint x: 784, endPoint y: 312, distance: 151.0
drag, startPoint x: 1019, startPoint y: 333, endPoint x: 1018, endPoint y: 271, distance: 62.0
click at [1004, 671] on span "2:00-2:30 PM" at bounding box center [1006, 687] width 47 height 33
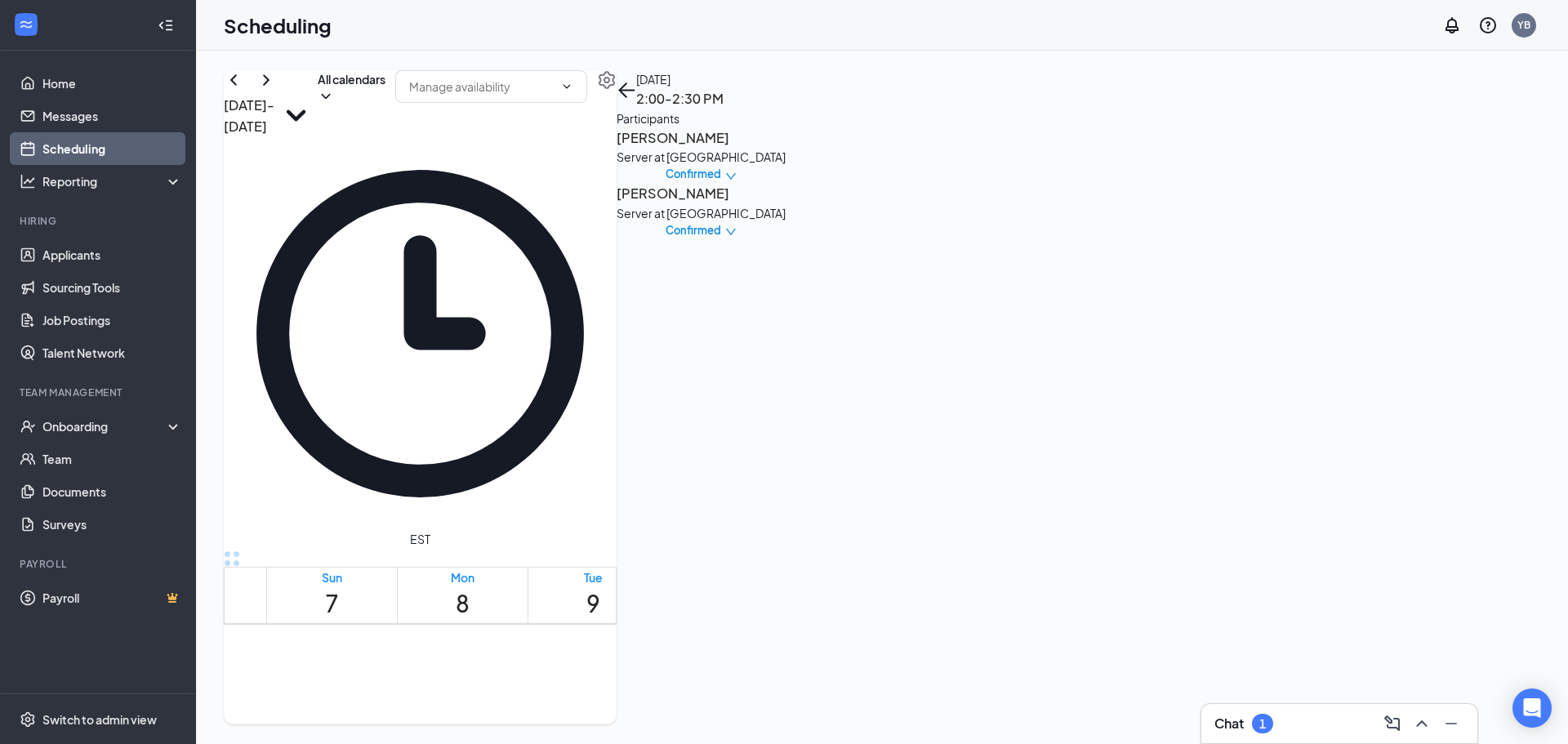
click at [873, 705] on div "3" at bounding box center [894, 712] width 42 height 15
click at [850, 671] on span "2:00-2:30 PM" at bounding box center [850, 687] width 36 height 33
drag, startPoint x: 754, startPoint y: 334, endPoint x: 747, endPoint y: 330, distance: 8.1
click at [753, 705] on div "3" at bounding box center [764, 712] width 42 height 15
click at [723, 674] on div "2:00-2:30 PM 2" at bounding box center [722, 696] width 42 height 45
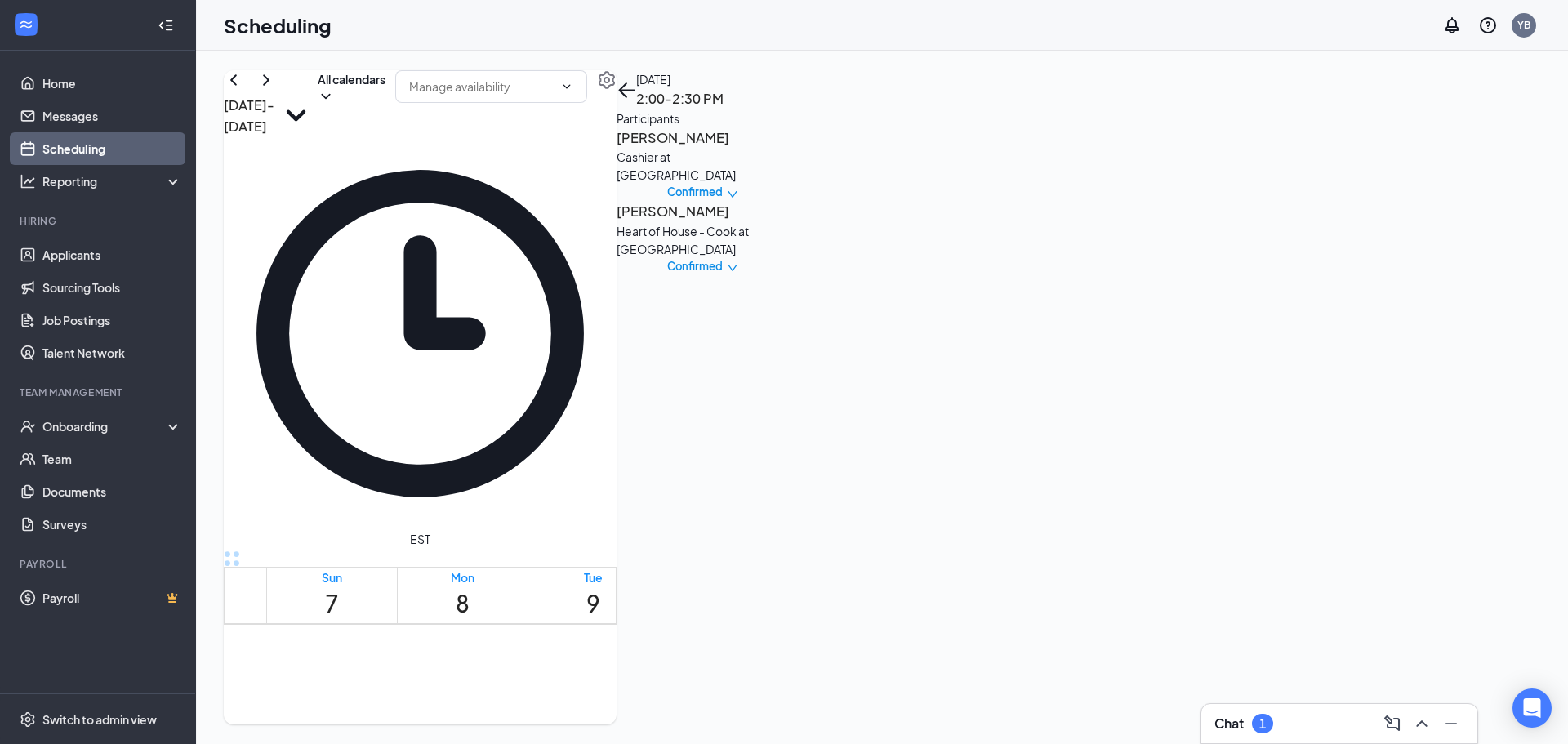
click at [587, 671] on span "2:00-2:30 PM" at bounding box center [589, 687] width 36 height 33
click at [611, 671] on span "2:30-3:00 PM" at bounding box center [629, 687] width 36 height 33
click at [983, 705] on div "2" at bounding box center [1014, 712] width 63 height 15
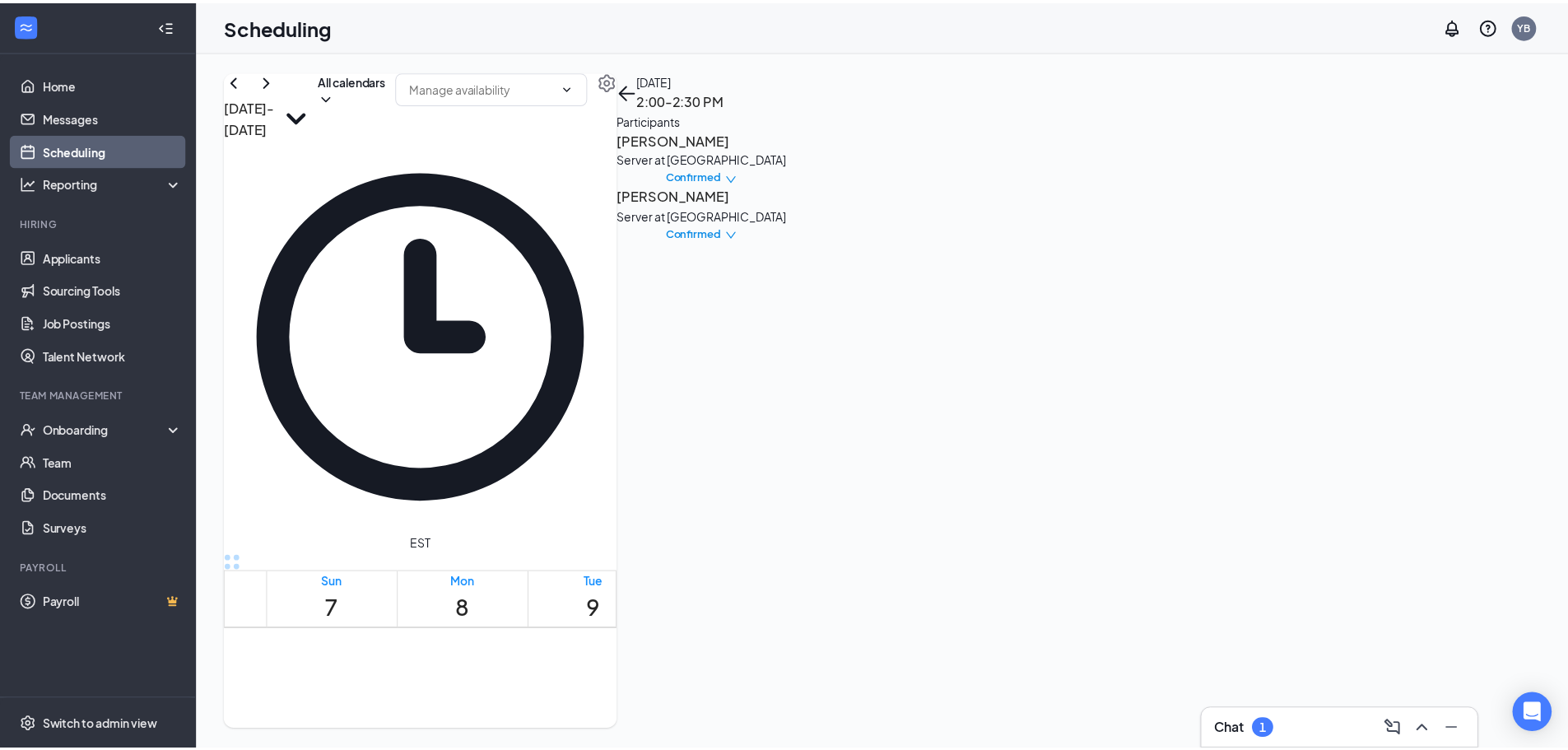
scroll to position [1427, 0]
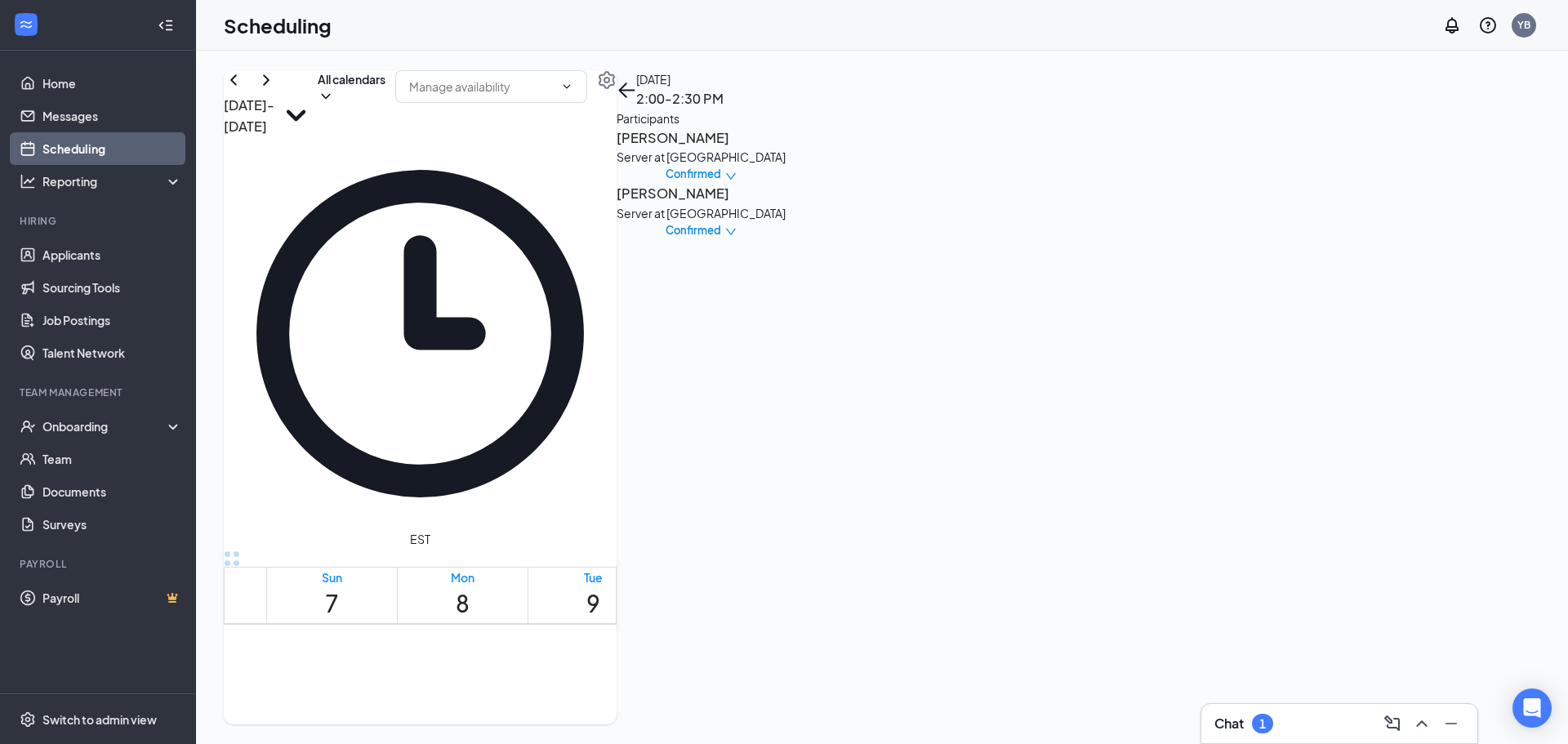
click at [868, 671] on span "2:00-2:30 PM" at bounding box center [850, 687] width 36 height 33
click at [873, 705] on div "3" at bounding box center [894, 712] width 42 height 15
click at [988, 705] on div "2" at bounding box center [1014, 712] width 63 height 15
click at [117, 75] on link "Home" at bounding box center [112, 83] width 140 height 33
